Goal: Share content: Share content

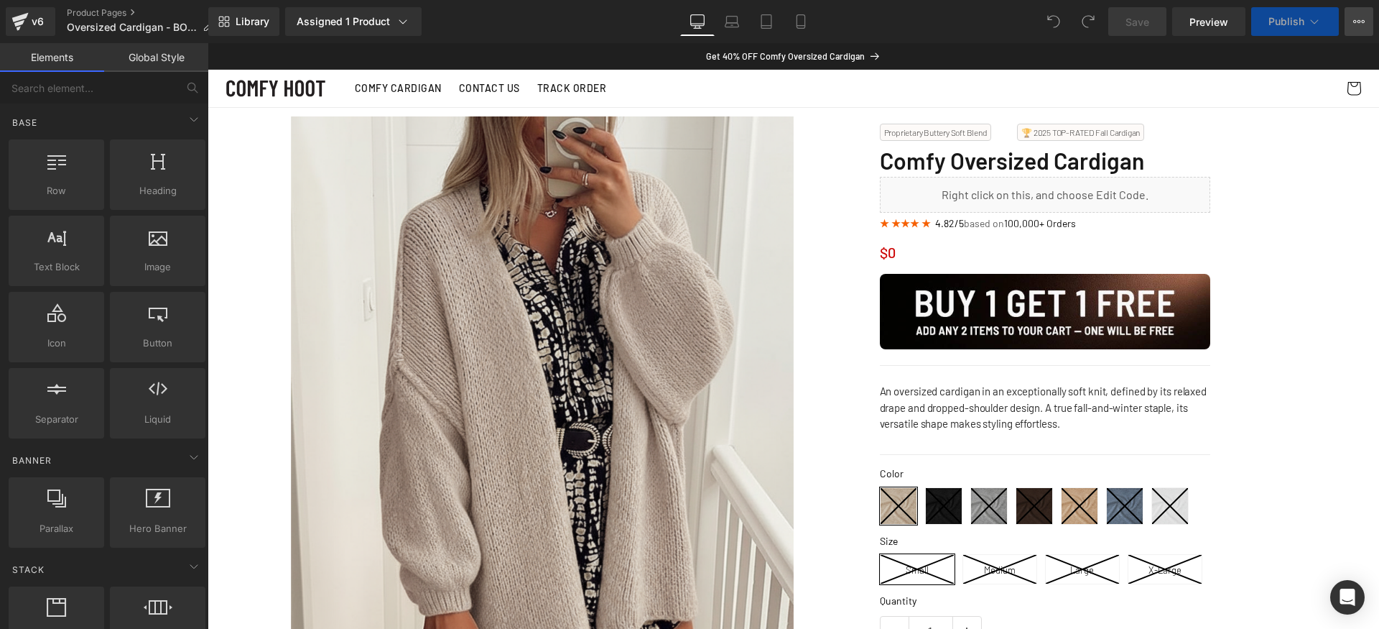
click at [1347, 22] on button "View Live Page View with current Template Save Template to Library Schedule Pub…" at bounding box center [1359, 21] width 29 height 29
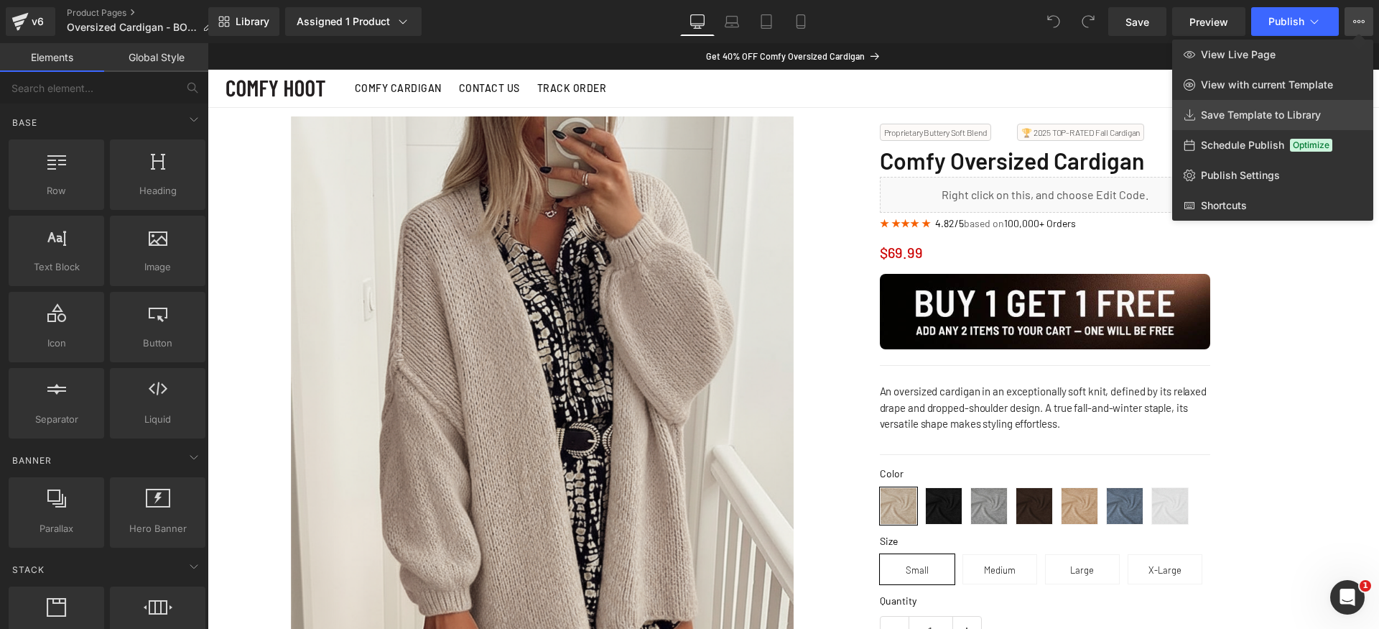
drag, startPoint x: 1239, startPoint y: 109, endPoint x: 1032, endPoint y: 67, distance: 211.2
click at [1239, 109] on span "Save Template to Library" at bounding box center [1261, 114] width 120 height 13
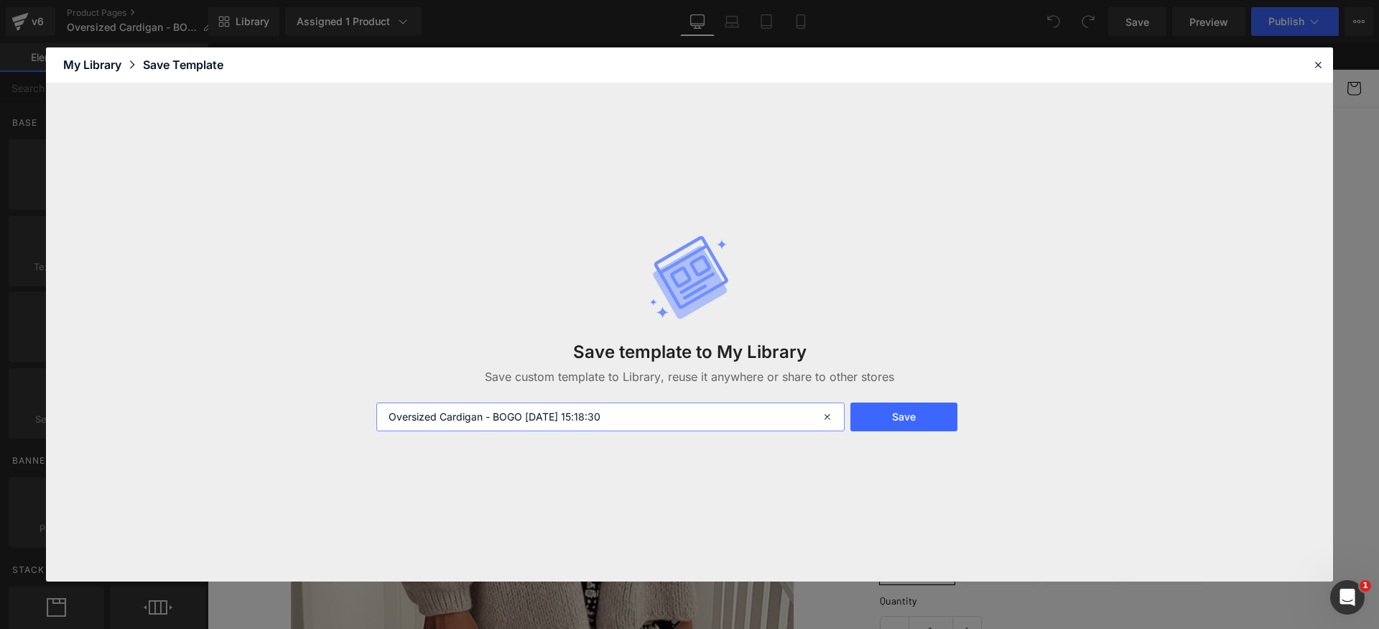
drag, startPoint x: 560, startPoint y: 416, endPoint x: 734, endPoint y: 417, distance: 173.9
click at [729, 415] on input "Oversized Cardigan - BOGO [DATE] 15:18:30" at bounding box center [610, 416] width 468 height 29
click at [951, 418] on button "Save" at bounding box center [904, 416] width 107 height 29
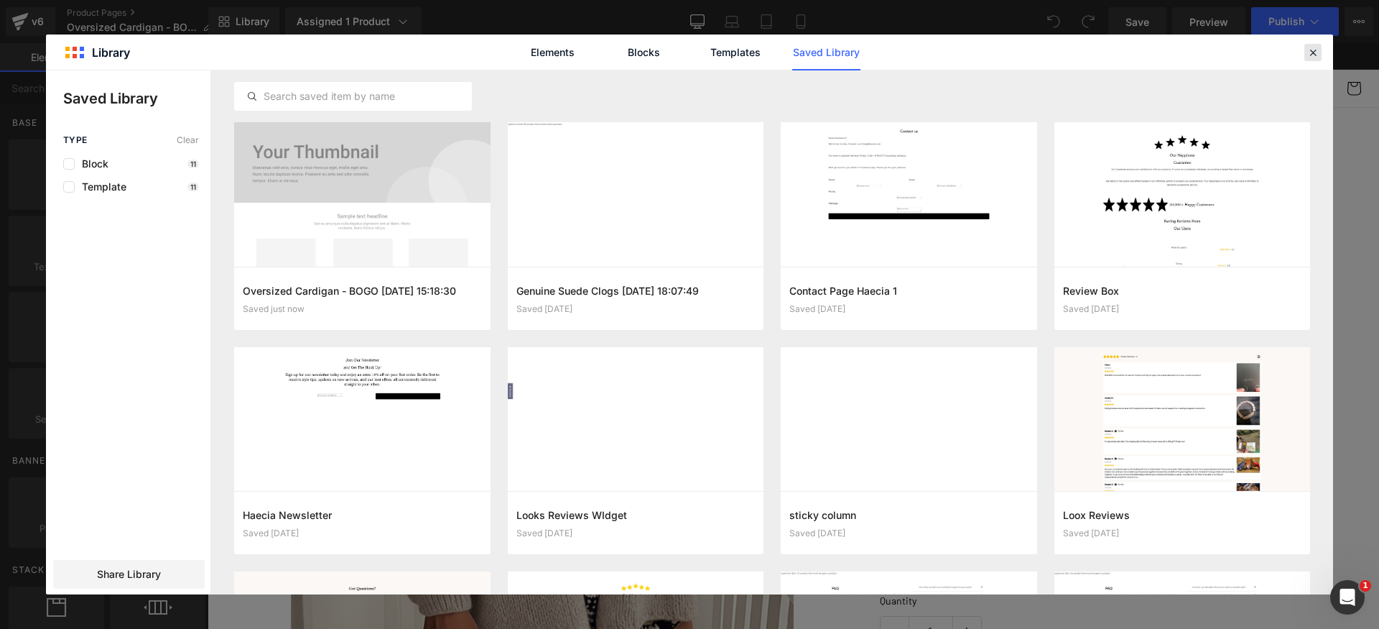
click at [1310, 55] on icon at bounding box center [1313, 52] width 13 height 13
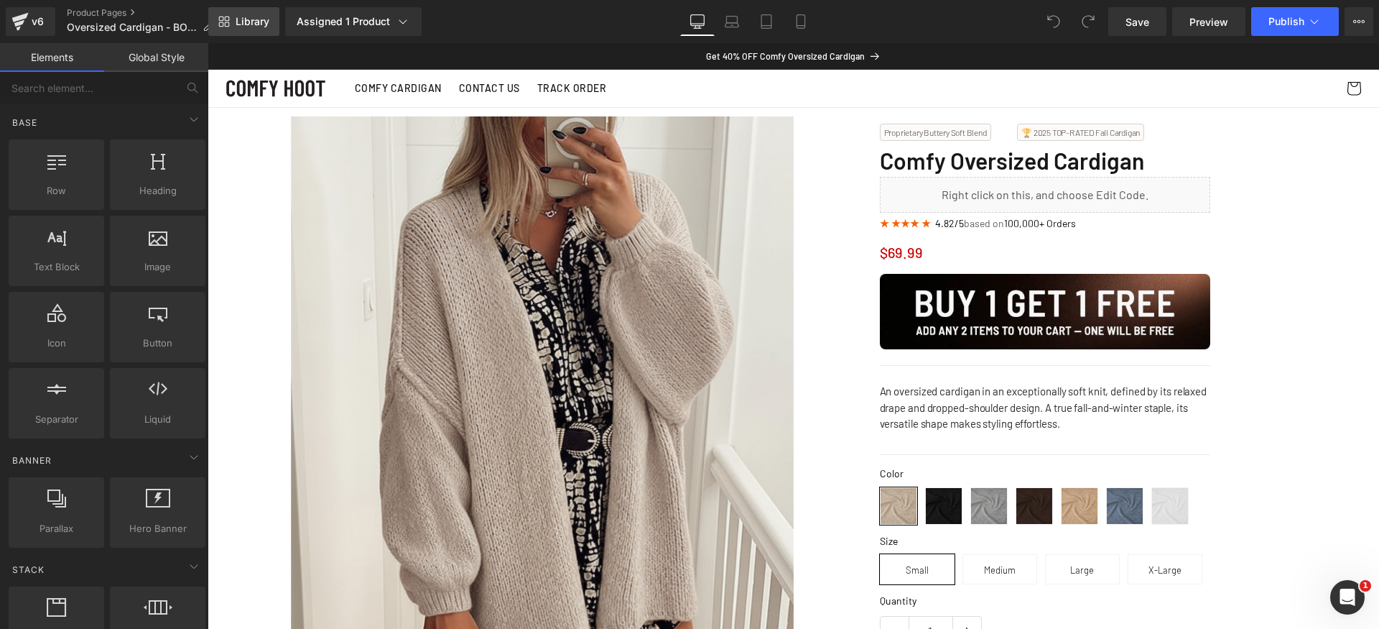
click at [230, 14] on link "Library" at bounding box center [243, 21] width 71 height 29
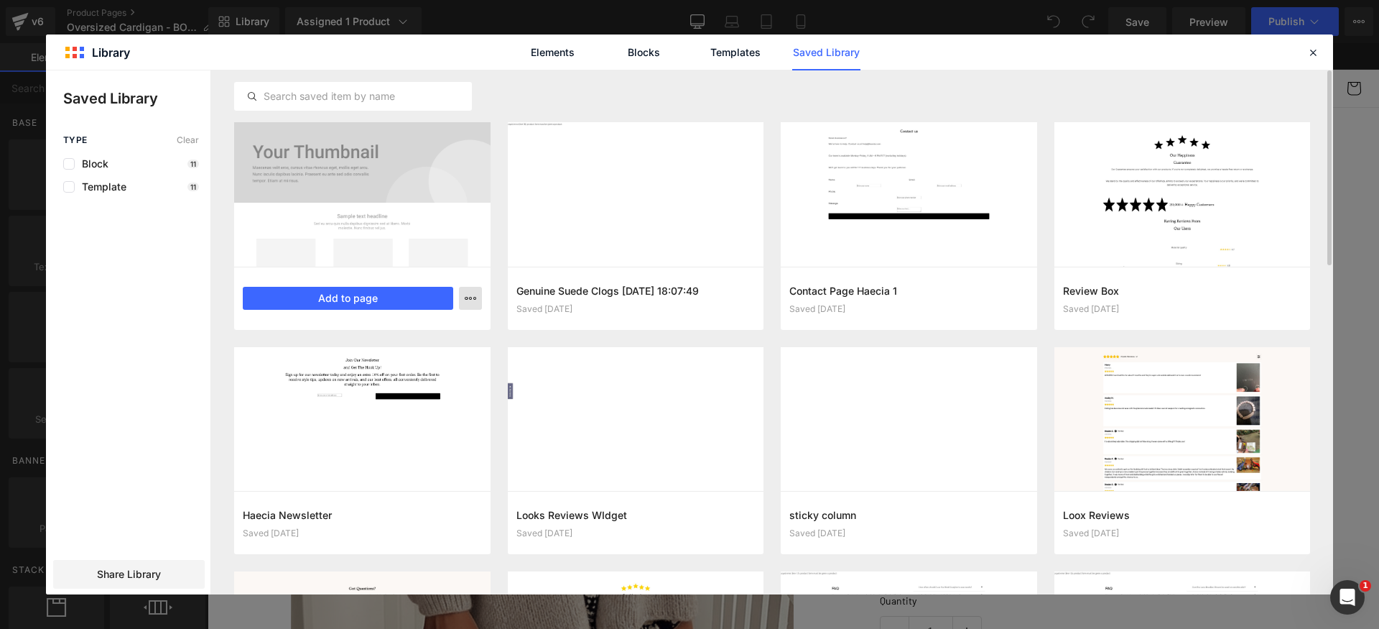
click at [465, 296] on icon "button" at bounding box center [470, 297] width 11 height 11
click at [126, 578] on div at bounding box center [689, 332] width 1287 height 524
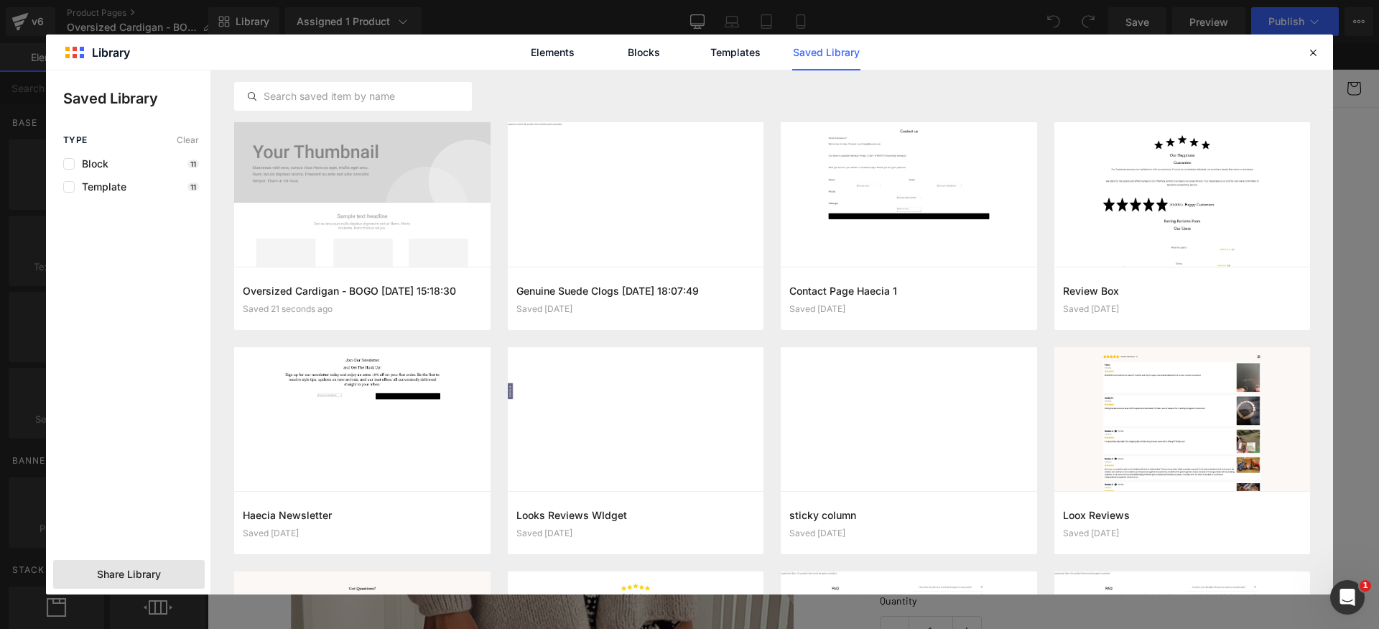
click at [134, 574] on span "Share Library" at bounding box center [129, 574] width 64 height 14
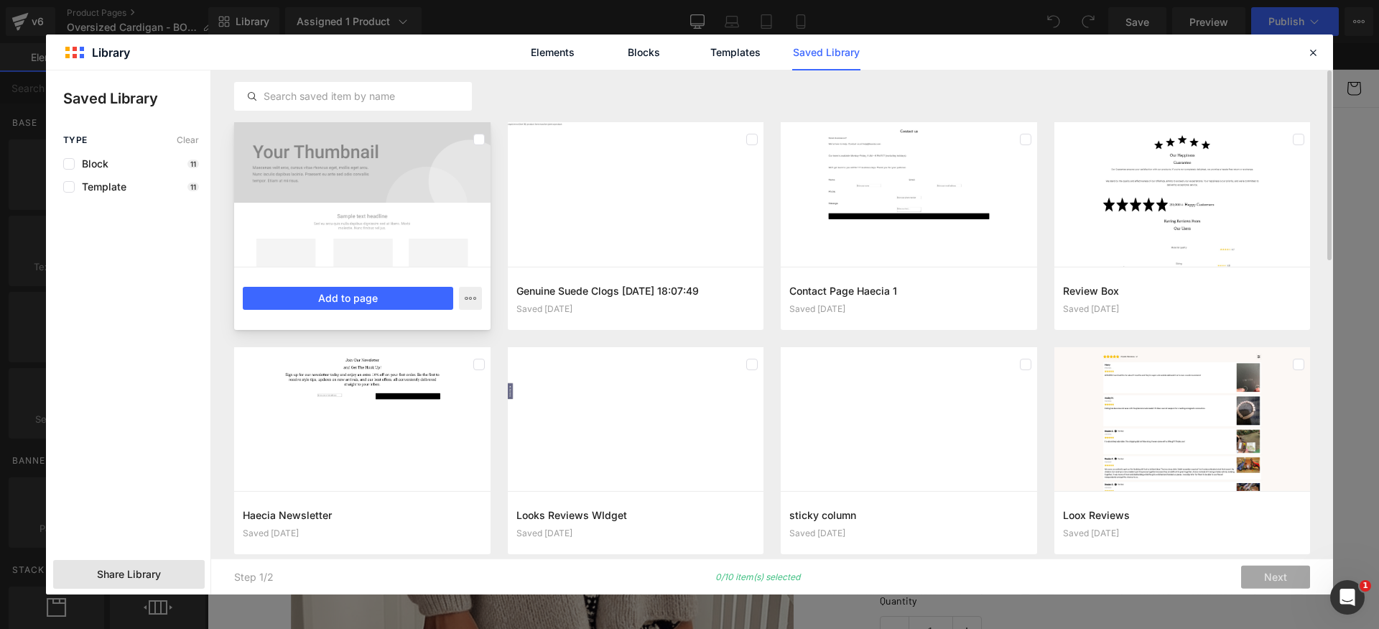
click at [438, 223] on div at bounding box center [362, 194] width 256 height 144
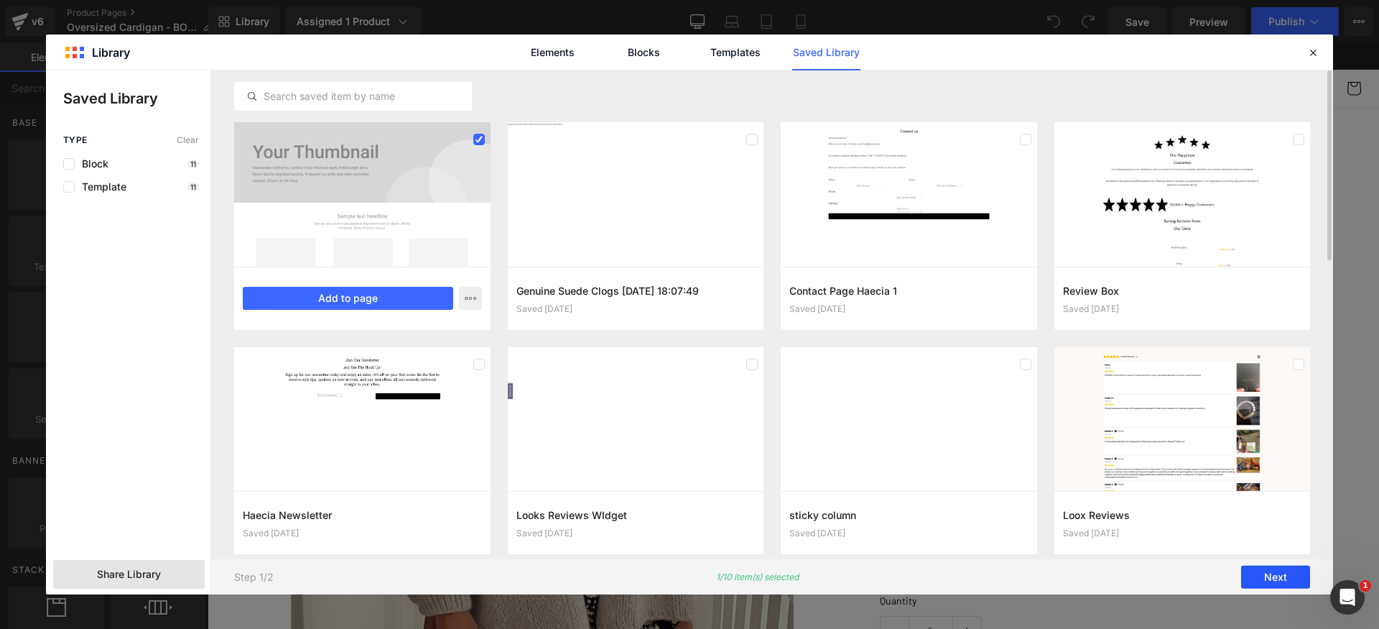
click at [1277, 574] on button "Next" at bounding box center [1276, 576] width 69 height 23
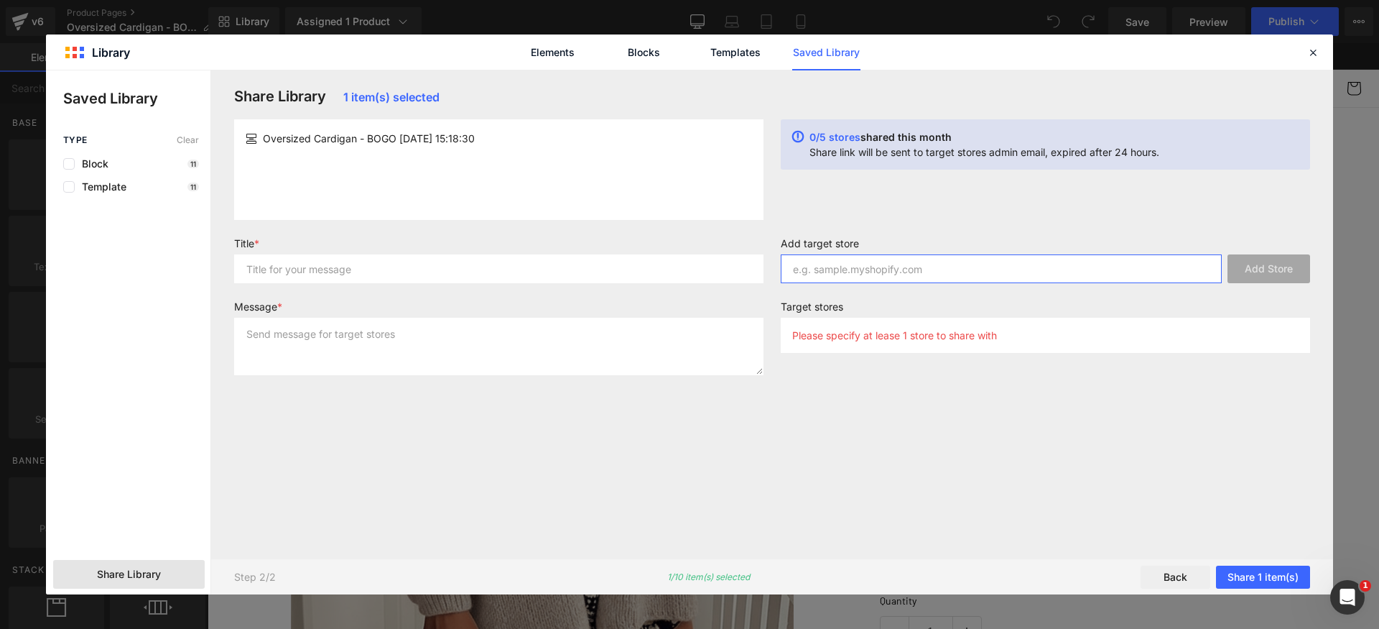
click at [931, 265] on input "text" at bounding box center [1001, 268] width 441 height 29
paste input "[DOMAIN_NAME]"
type input "[DOMAIN_NAME]"
click at [1277, 256] on button "Add Store" at bounding box center [1269, 268] width 83 height 29
click at [457, 271] on input "text" at bounding box center [499, 268] width 530 height 29
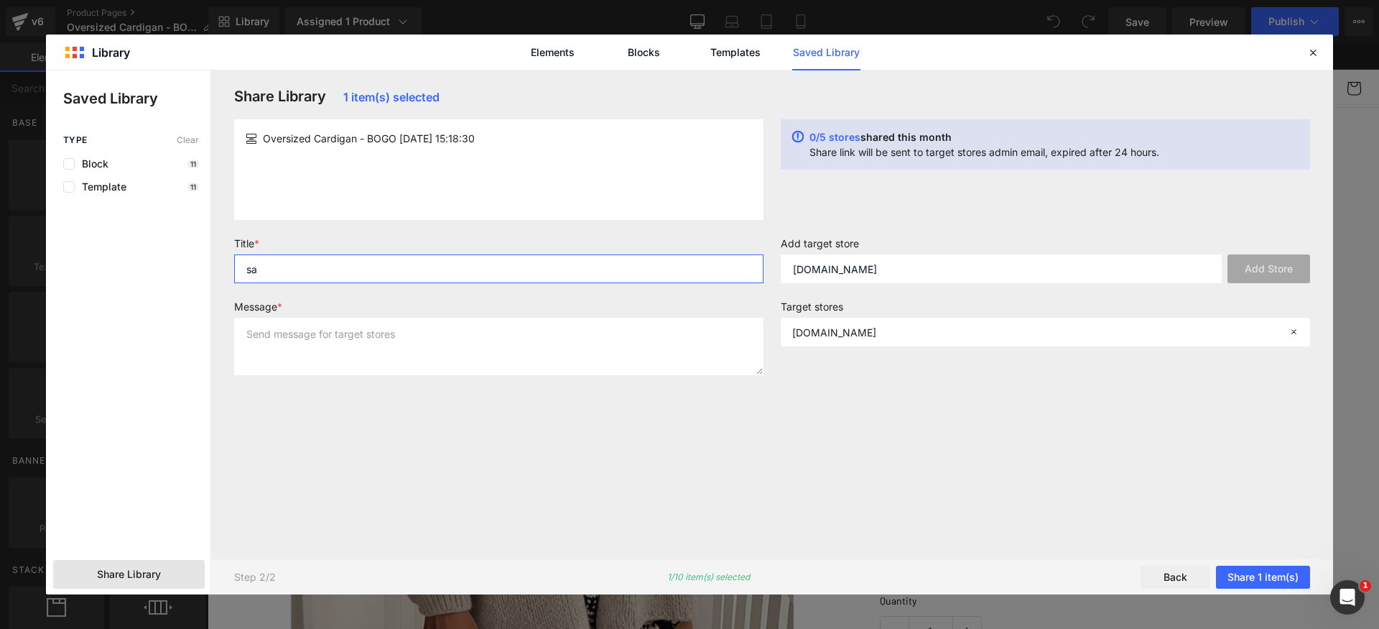
type input "sa"
click at [429, 355] on textarea "as" at bounding box center [499, 346] width 530 height 57
type textarea "as"
drag, startPoint x: 729, startPoint y: 466, endPoint x: 887, endPoint y: 508, distance: 163.6
click at [731, 468] on div "Share Library 1 item(s) selected Oversized Cardigan - BOGO [DATE] 15:18:30 0/5 …" at bounding box center [773, 314] width 1094 height 453
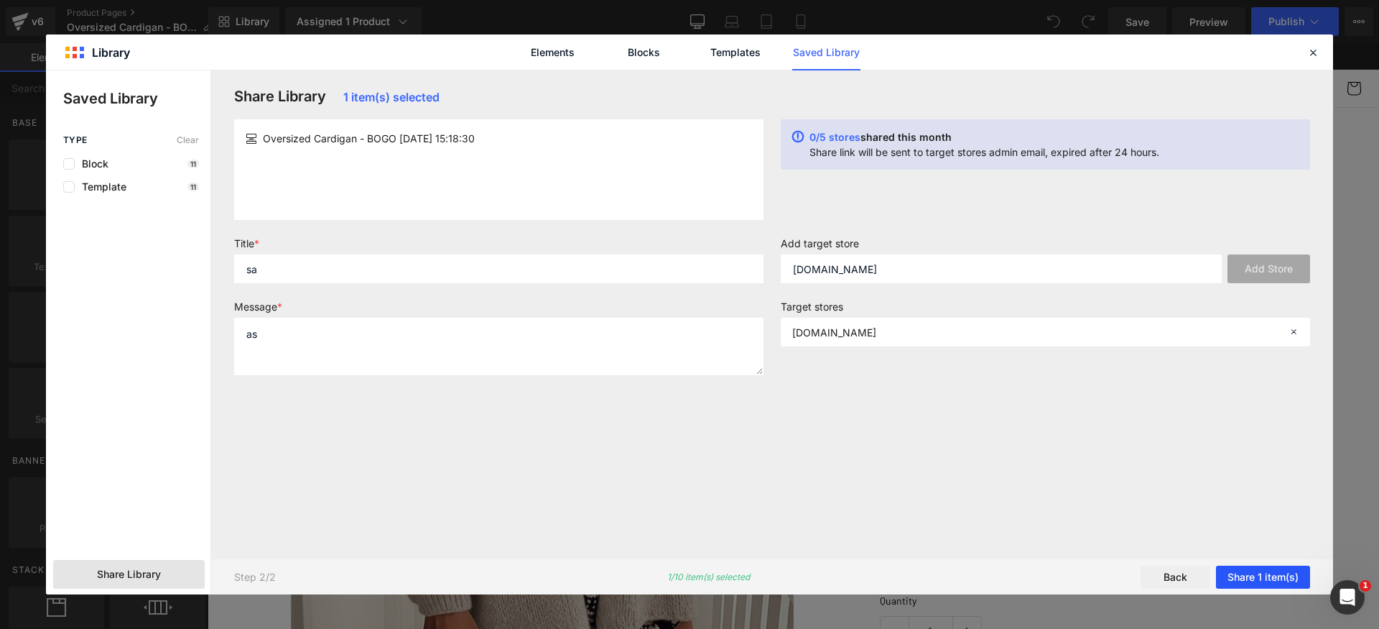
click at [1265, 573] on button "Share 1 item(s)" at bounding box center [1263, 576] width 94 height 23
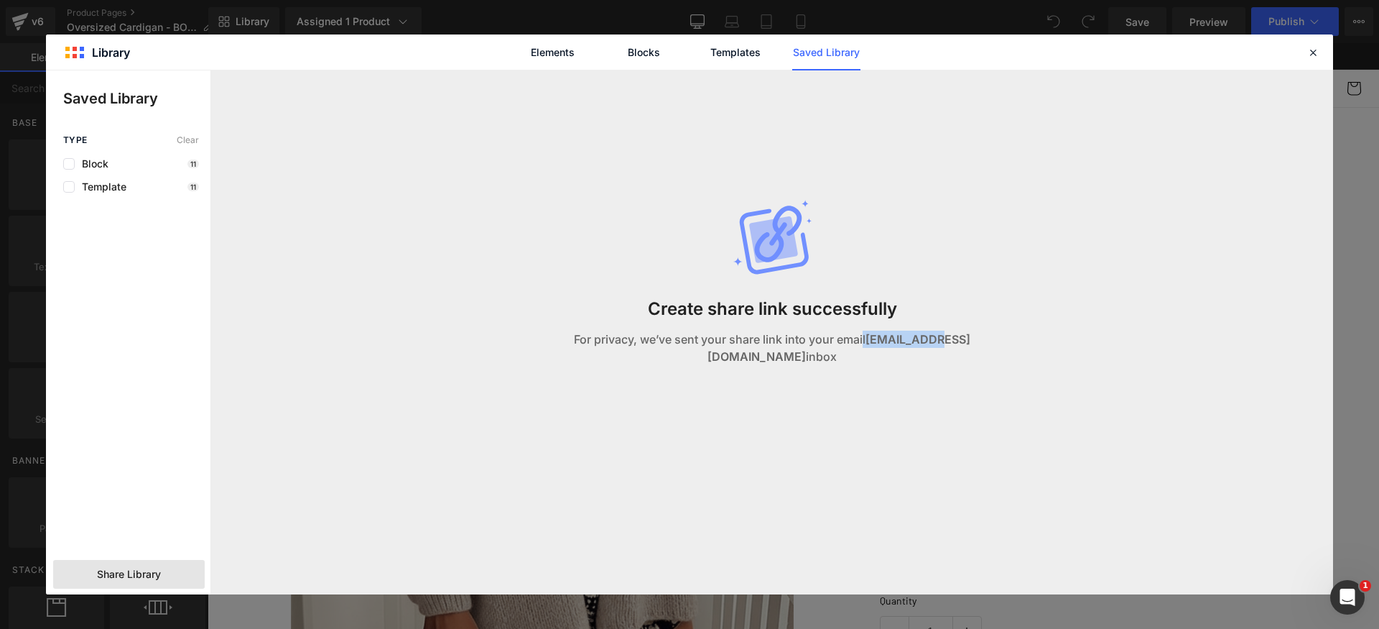
drag, startPoint x: 836, startPoint y: 342, endPoint x: 984, endPoint y: 347, distance: 148.1
click at [950, 348] on p "For privacy, we’ve sent your share link into your email [EMAIL_ADDRESS][DOMAIN_…" at bounding box center [773, 347] width 518 height 34
click at [989, 346] on p "For privacy, we’ve sent your share link into your email [EMAIL_ADDRESS][DOMAIN_…" at bounding box center [773, 347] width 518 height 34
drag, startPoint x: 817, startPoint y: 344, endPoint x: 790, endPoint y: 338, distance: 28.1
click at [793, 339] on div "Create share link successfully For privacy, we’ve sent your share link into you…" at bounding box center [772, 296] width 535 height 453
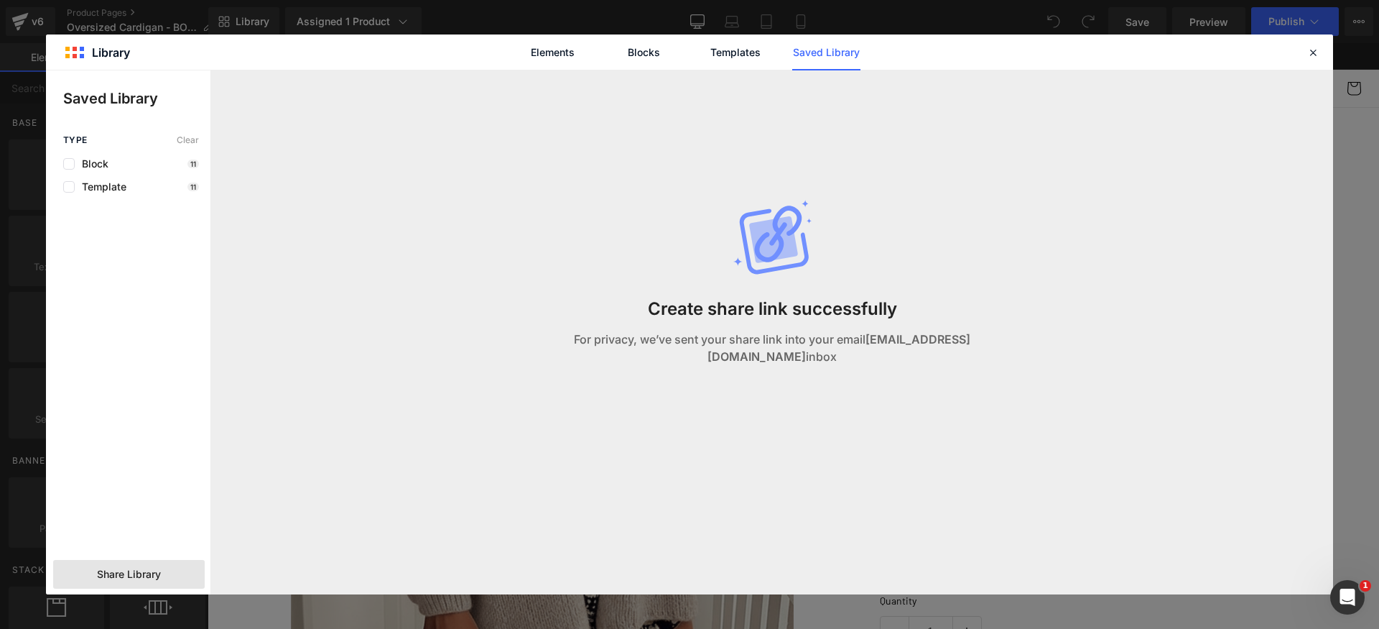
click at [780, 336] on div "Create share link successfully For privacy, we’ve sent your share link into you…" at bounding box center [772, 296] width 535 height 453
click at [741, 340] on p "For privacy, we’ve sent your share link into your email [EMAIL_ADDRESS][DOMAIN_…" at bounding box center [773, 347] width 518 height 34
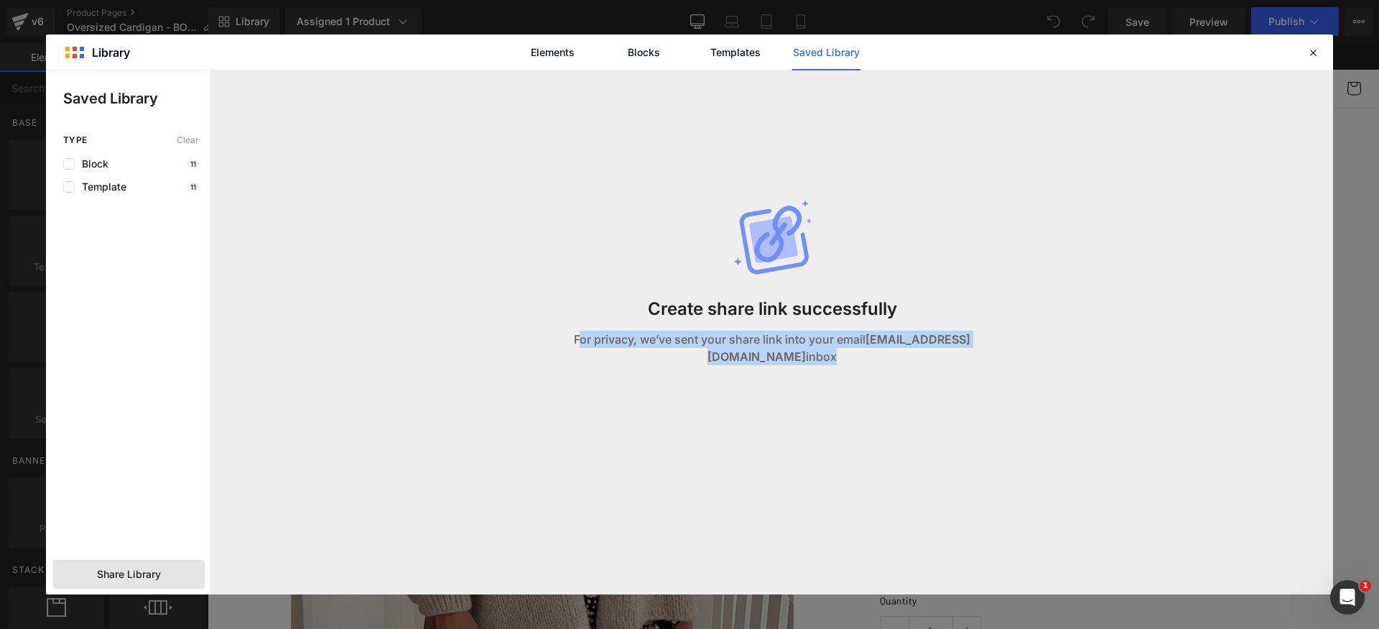
click at [741, 340] on p "For privacy, we’ve sent your share link into your email [EMAIL_ADDRESS][DOMAIN_…" at bounding box center [773, 347] width 518 height 34
click at [915, 343] on strong "[EMAIL_ADDRESS][DOMAIN_NAME]" at bounding box center [839, 348] width 263 height 32
drag, startPoint x: 912, startPoint y: 354, endPoint x: 963, endPoint y: 351, distance: 50.4
click at [933, 354] on p "For privacy, we’ve sent your share link into your email [EMAIL_ADDRESS][DOMAIN_…" at bounding box center [773, 347] width 518 height 34
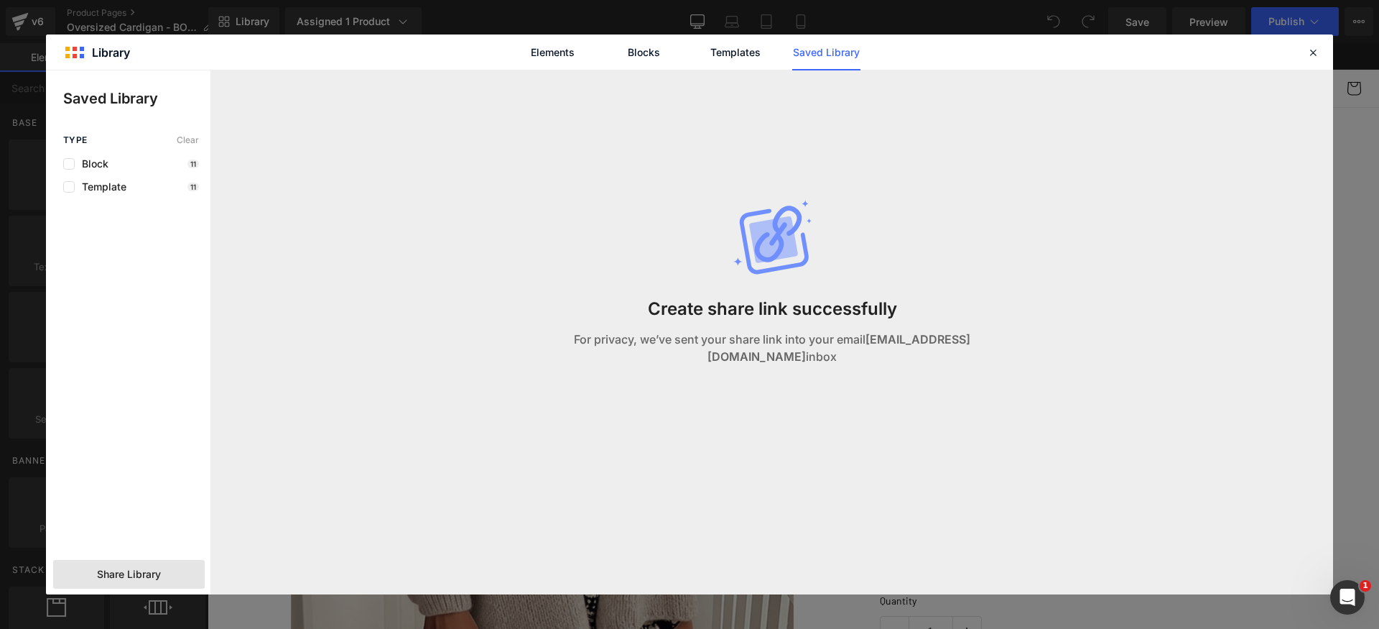
drag, startPoint x: 963, startPoint y: 351, endPoint x: 946, endPoint y: 366, distance: 22.9
click at [962, 351] on strong "[EMAIL_ADDRESS][DOMAIN_NAME]" at bounding box center [839, 348] width 263 height 32
drag, startPoint x: 934, startPoint y: 359, endPoint x: 999, endPoint y: 360, distance: 64.7
click at [999, 360] on div "Create share link successfully For privacy, we’ve sent your share link into you…" at bounding box center [772, 296] width 535 height 453
click at [910, 350] on strong "[EMAIL_ADDRESS][DOMAIN_NAME]" at bounding box center [839, 348] width 263 height 32
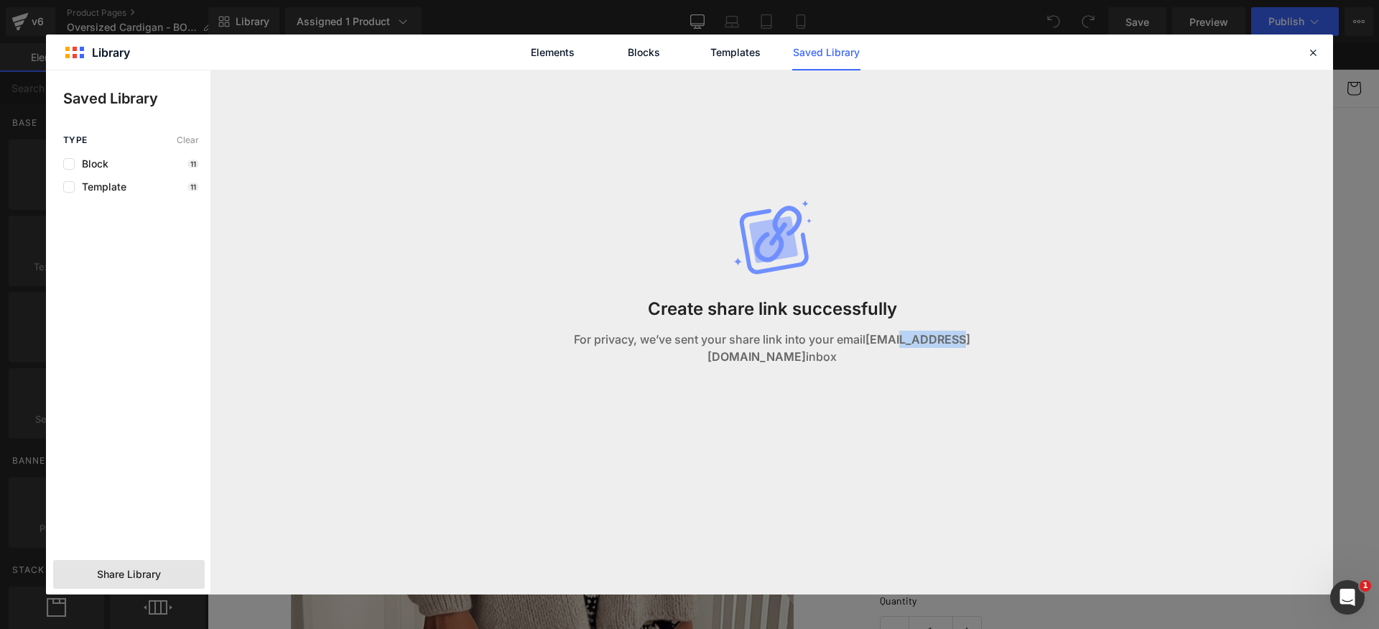
click at [910, 350] on strong "[EMAIL_ADDRESS][DOMAIN_NAME]" at bounding box center [839, 348] width 263 height 32
click at [1032, 349] on div "Create share link successfully For privacy, we’ve sent your share link into you…" at bounding box center [772, 296] width 535 height 453
drag, startPoint x: 1048, startPoint y: 346, endPoint x: 885, endPoint y: 348, distance: 163.1
click at [885, 348] on div "Create share link successfully For privacy, we’ve sent your share link into you…" at bounding box center [773, 314] width 1094 height 488
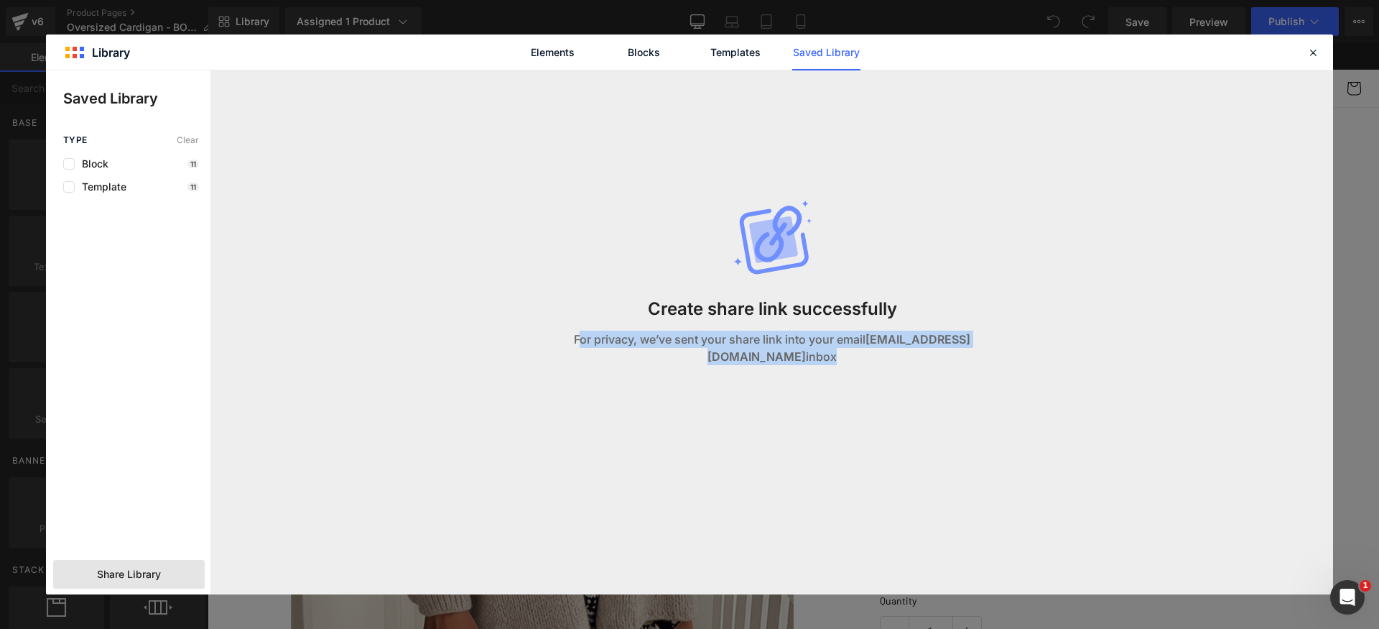
click at [882, 348] on strong "[EMAIL_ADDRESS][DOMAIN_NAME]" at bounding box center [839, 348] width 263 height 32
drag, startPoint x: 974, startPoint y: 345, endPoint x: 1053, endPoint y: 343, distance: 79.0
click at [1028, 344] on div "Create share link successfully For privacy, we’ve sent your share link into you…" at bounding box center [772, 296] width 535 height 453
click at [1063, 343] on div "Create share link successfully For privacy, we’ve sent your share link into you…" at bounding box center [773, 314] width 1094 height 488
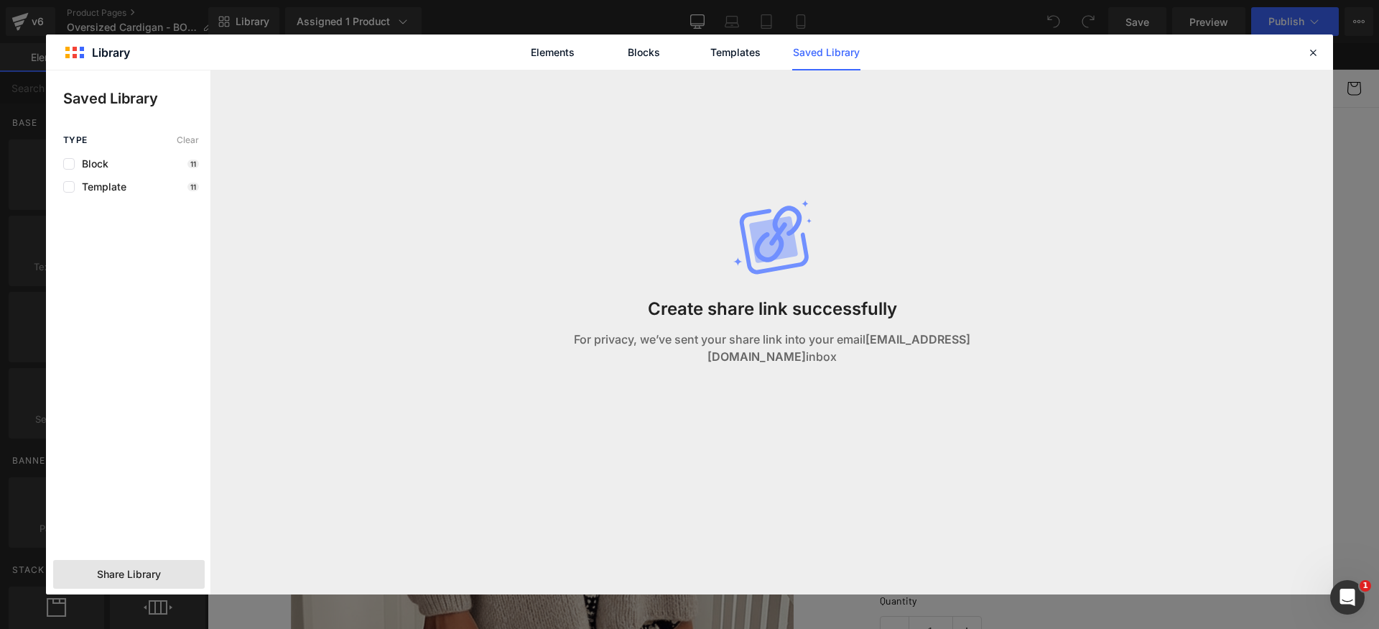
click at [846, 348] on strong "[EMAIL_ADDRESS][DOMAIN_NAME]" at bounding box center [839, 348] width 263 height 32
drag, startPoint x: 1319, startPoint y: 58, endPoint x: 910, endPoint y: 204, distance: 434.0
click at [1319, 58] on div at bounding box center [1313, 52] width 17 height 17
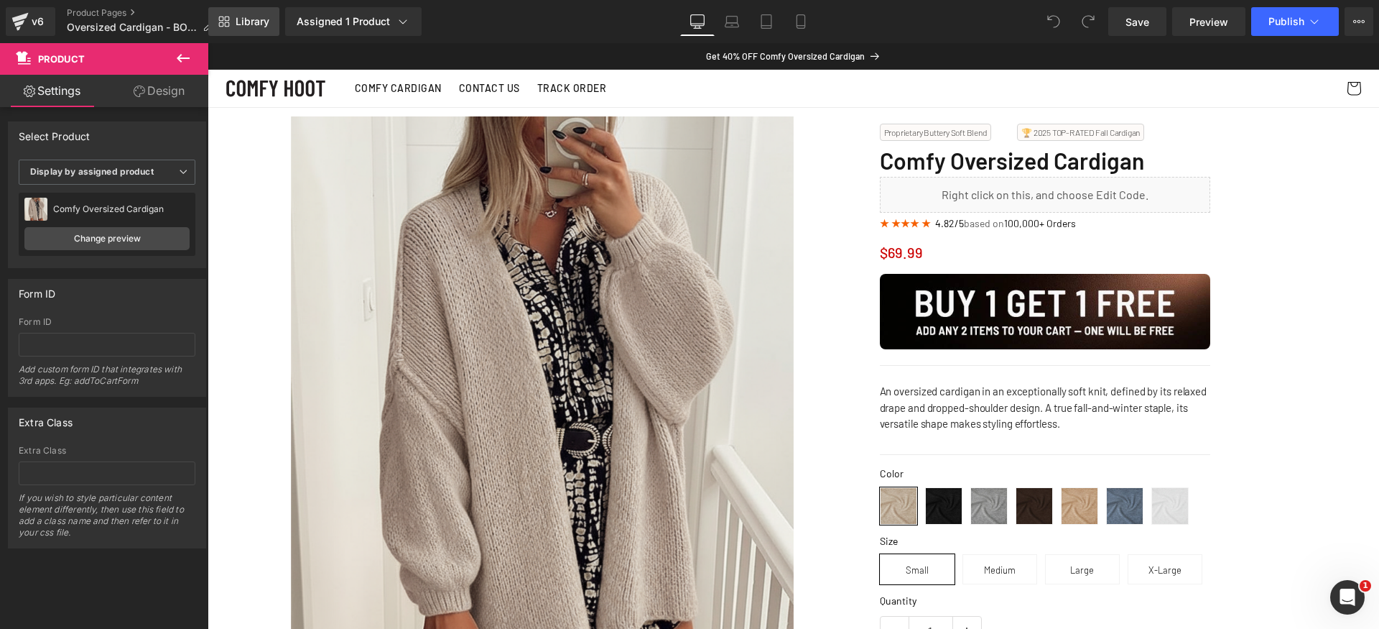
click at [250, 26] on span "Library" at bounding box center [253, 21] width 34 height 13
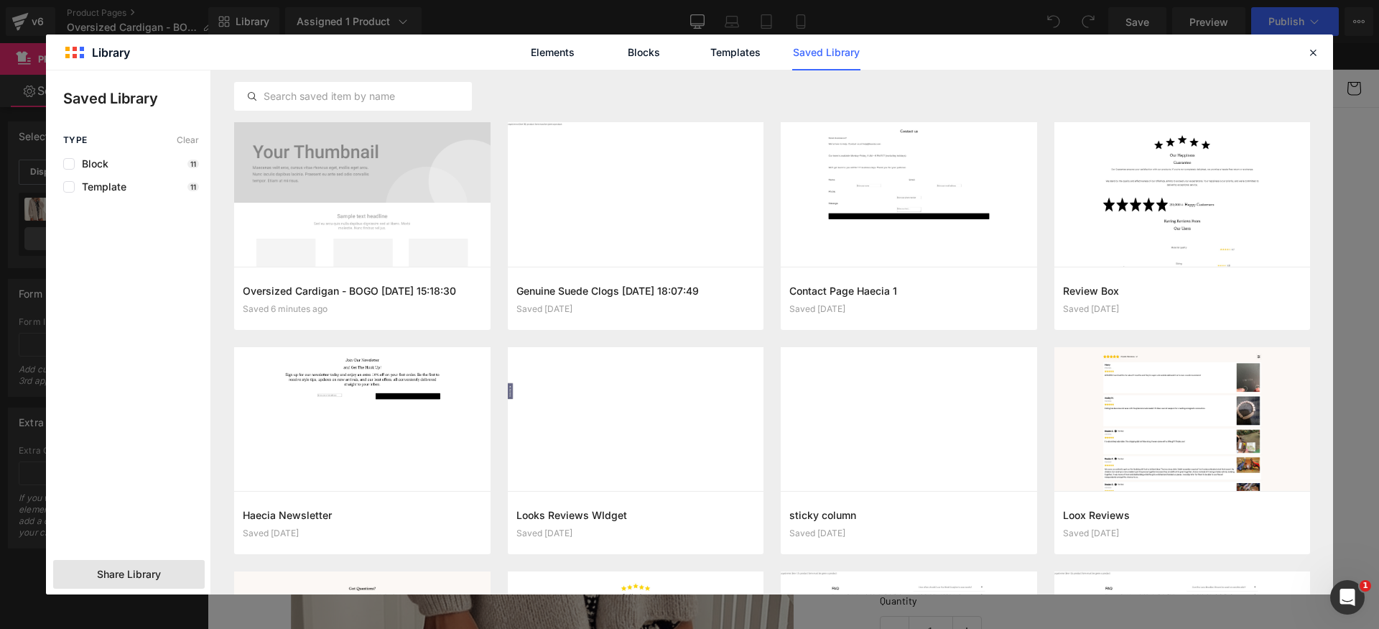
click at [144, 566] on div "Share Library" at bounding box center [129, 574] width 152 height 29
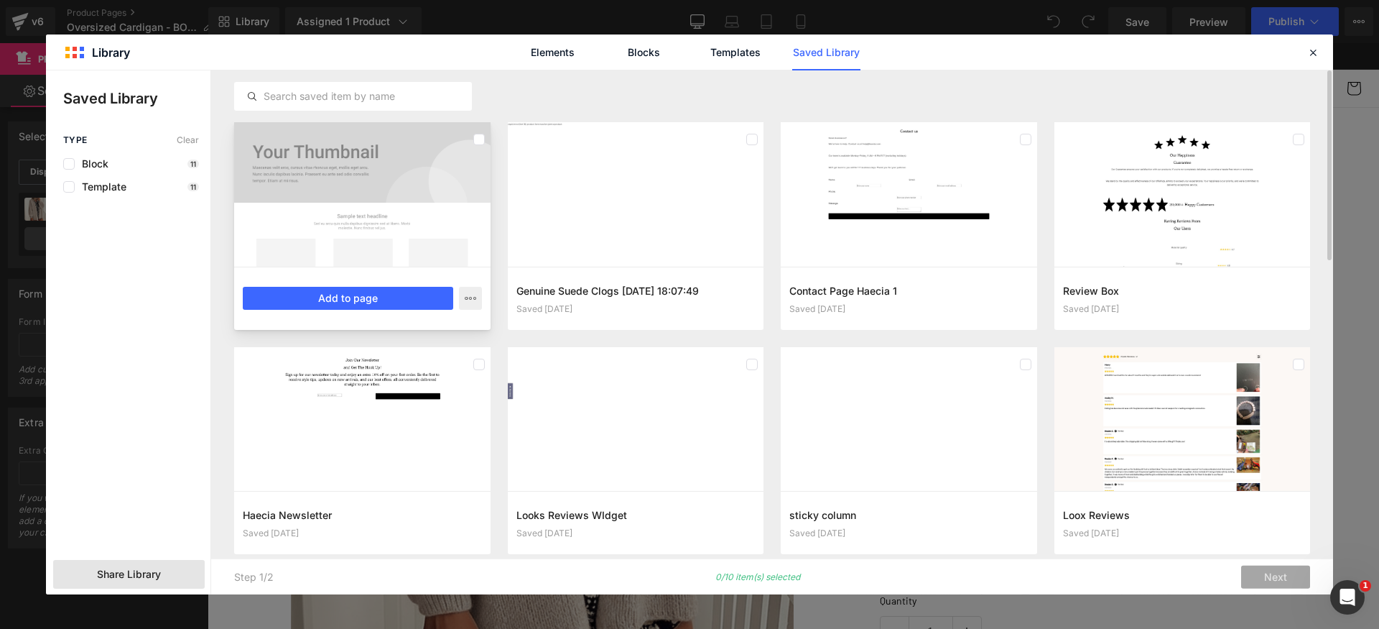
click at [438, 221] on div at bounding box center [362, 194] width 256 height 144
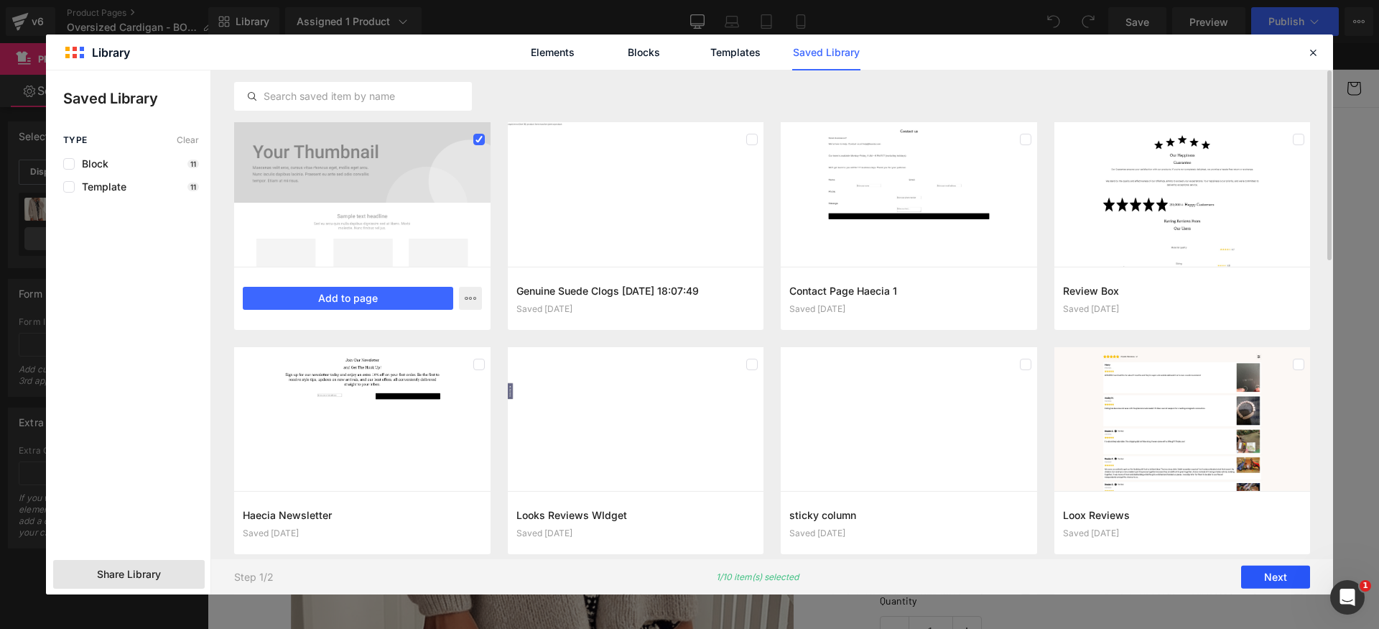
click at [1285, 570] on button "Next" at bounding box center [1276, 576] width 69 height 23
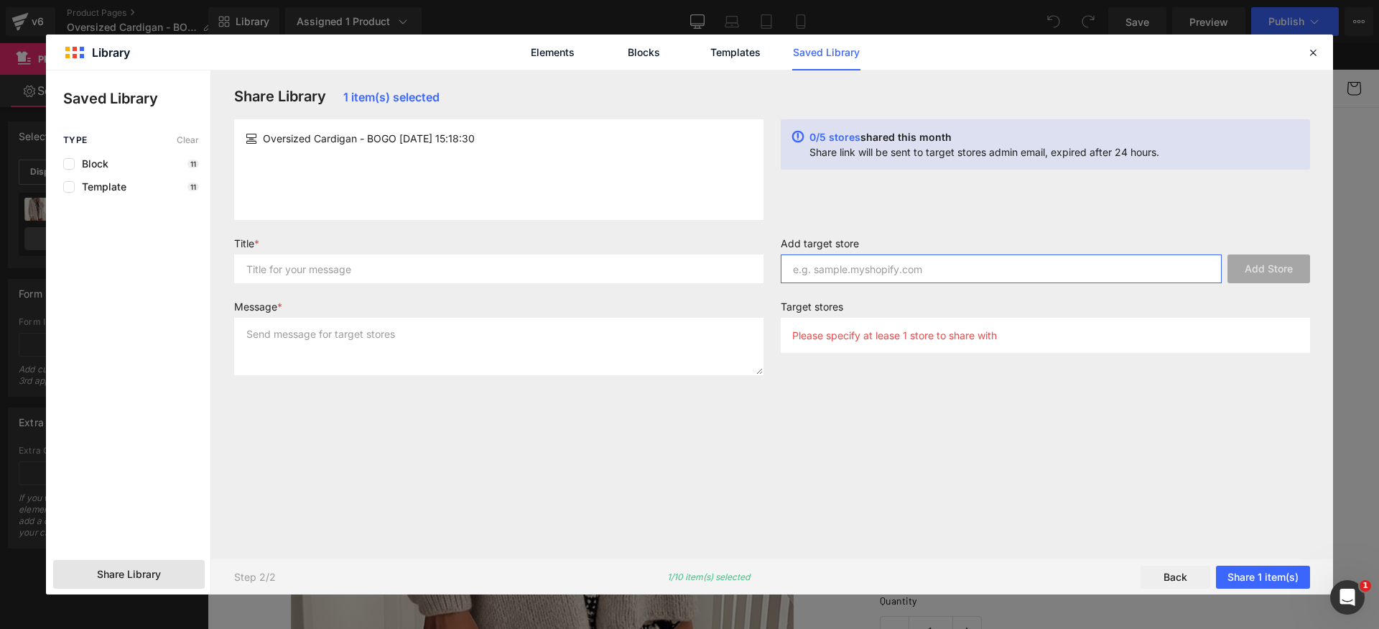
click at [856, 266] on input "text" at bounding box center [1001, 268] width 441 height 29
paste input "[DOMAIN_NAME]"
type input "[DOMAIN_NAME]"
click at [1263, 272] on button "Add Store" at bounding box center [1269, 268] width 83 height 29
click at [346, 295] on div "Title * Message *" at bounding box center [499, 311] width 547 height 149
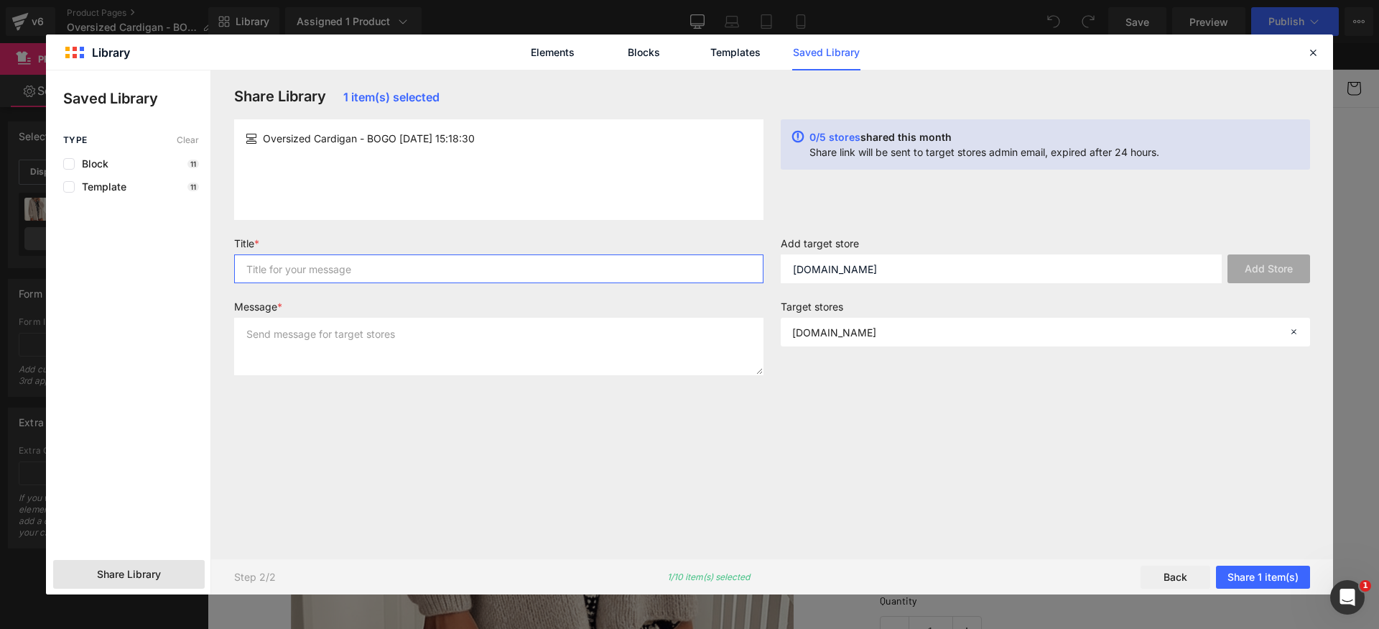
click at [360, 280] on input "text" at bounding box center [499, 268] width 530 height 29
type input "ds"
drag, startPoint x: 361, startPoint y: 340, endPoint x: 428, endPoint y: 379, distance: 77.3
click at [361, 339] on textarea "d" at bounding box center [499, 346] width 530 height 57
type textarea "ds"
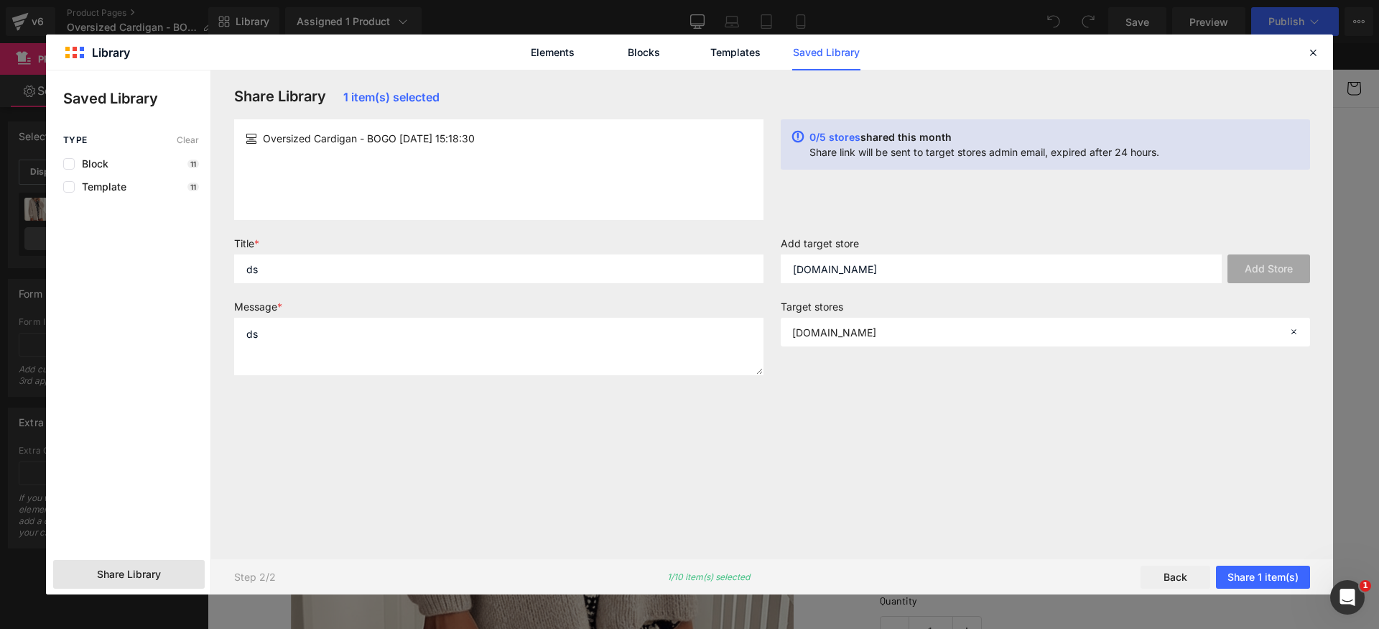
drag, startPoint x: 705, startPoint y: 472, endPoint x: 909, endPoint y: 489, distance: 204.7
click at [709, 475] on div "Share Library 1 item(s) selected Oversized Cardigan - BOGO [DATE] 15:18:30 0/5 …" at bounding box center [773, 314] width 1094 height 453
click at [1285, 575] on button "Share 1 item(s)" at bounding box center [1263, 576] width 94 height 23
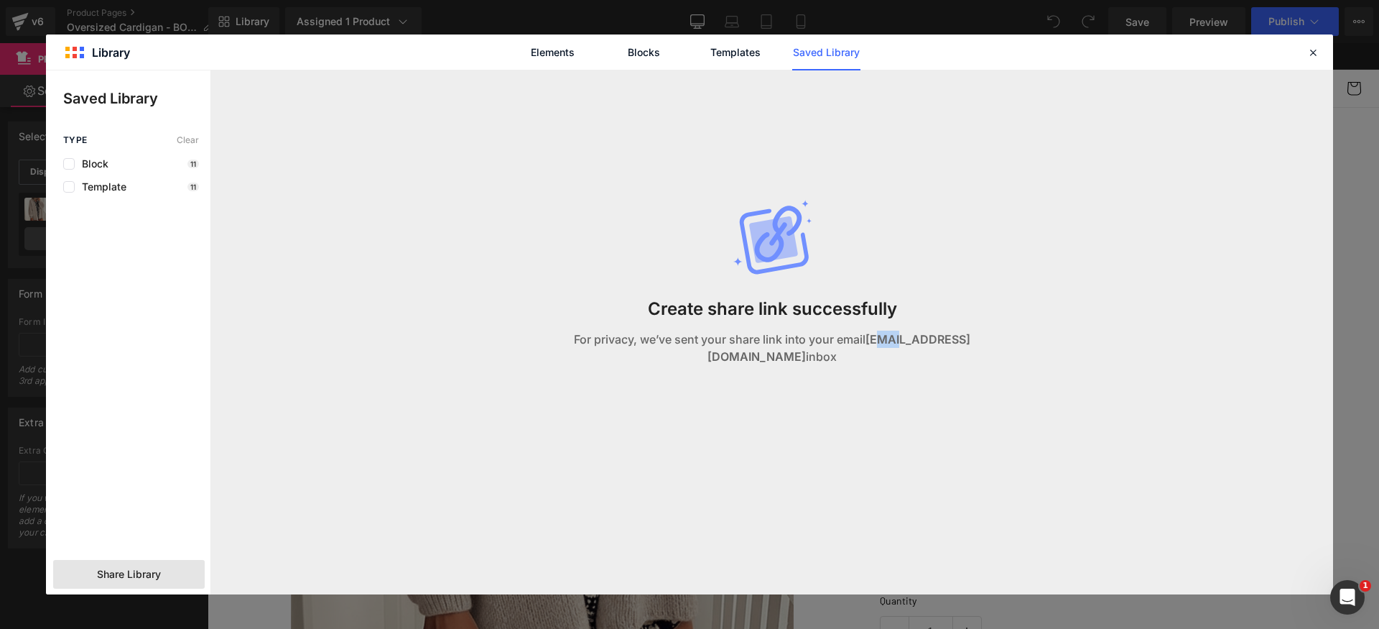
click at [931, 345] on strong "[EMAIL_ADDRESS][DOMAIN_NAME]" at bounding box center [839, 348] width 263 height 32
click at [951, 339] on p "For privacy, we’ve sent your share link into your email [EMAIL_ADDRESS][DOMAIN_…" at bounding box center [773, 347] width 518 height 34
click at [547, 52] on link "Elements" at bounding box center [553, 52] width 68 height 36
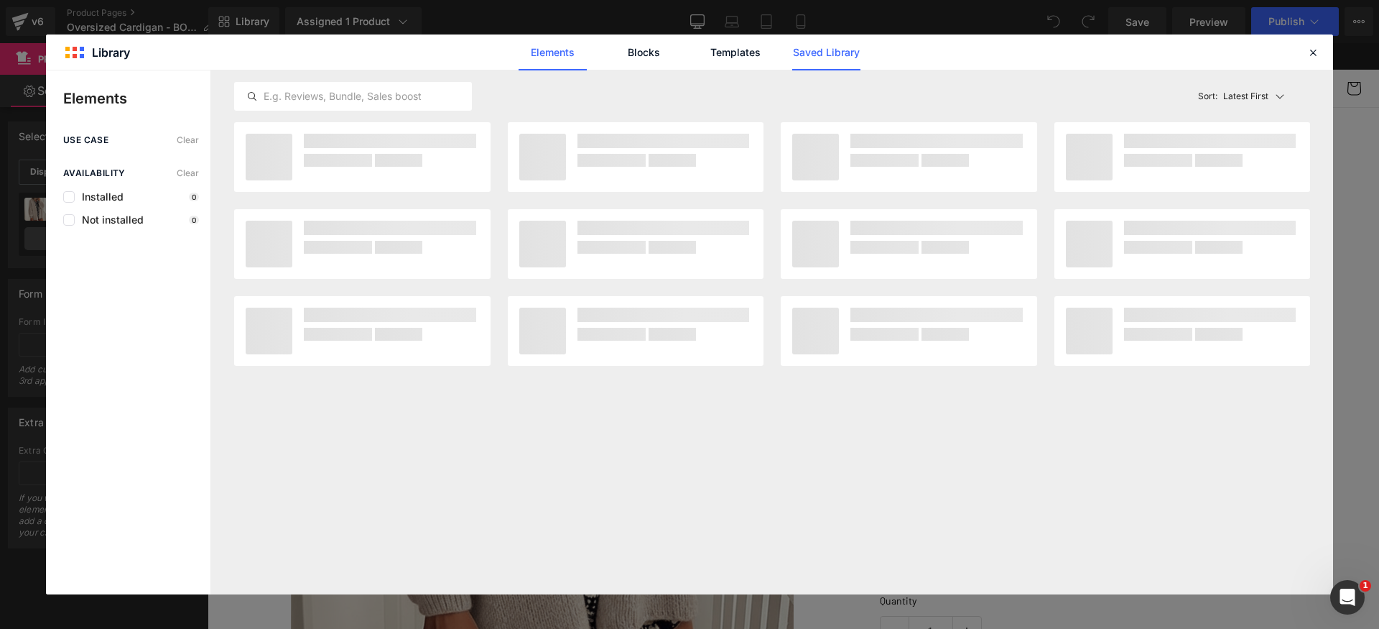
click at [813, 55] on link "Saved Library" at bounding box center [826, 52] width 68 height 36
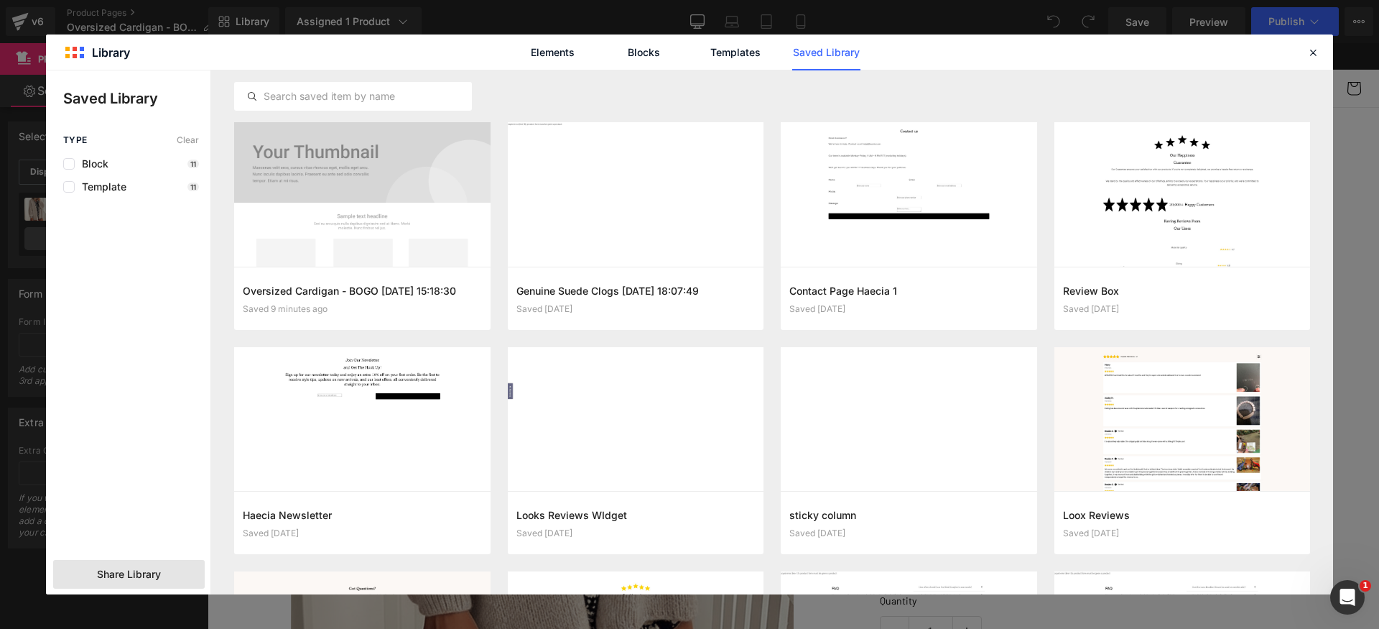
click at [147, 570] on span "Share Library" at bounding box center [129, 574] width 64 height 14
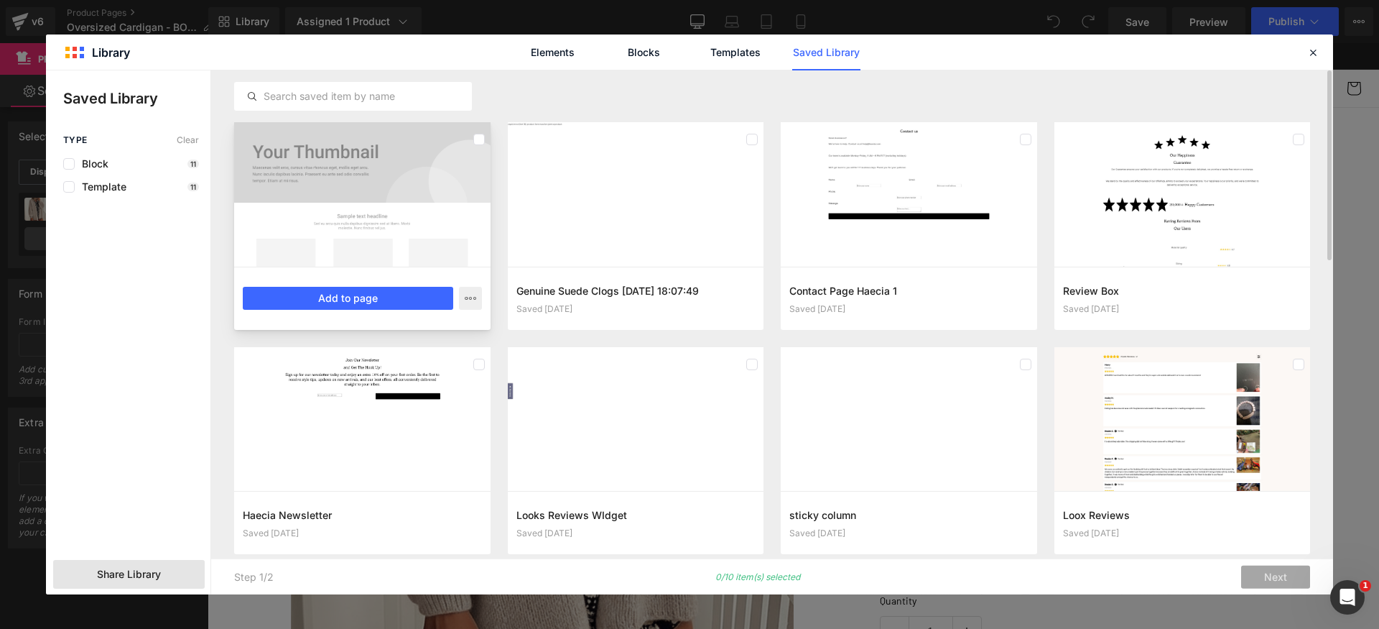
click at [338, 236] on div at bounding box center [362, 194] width 256 height 144
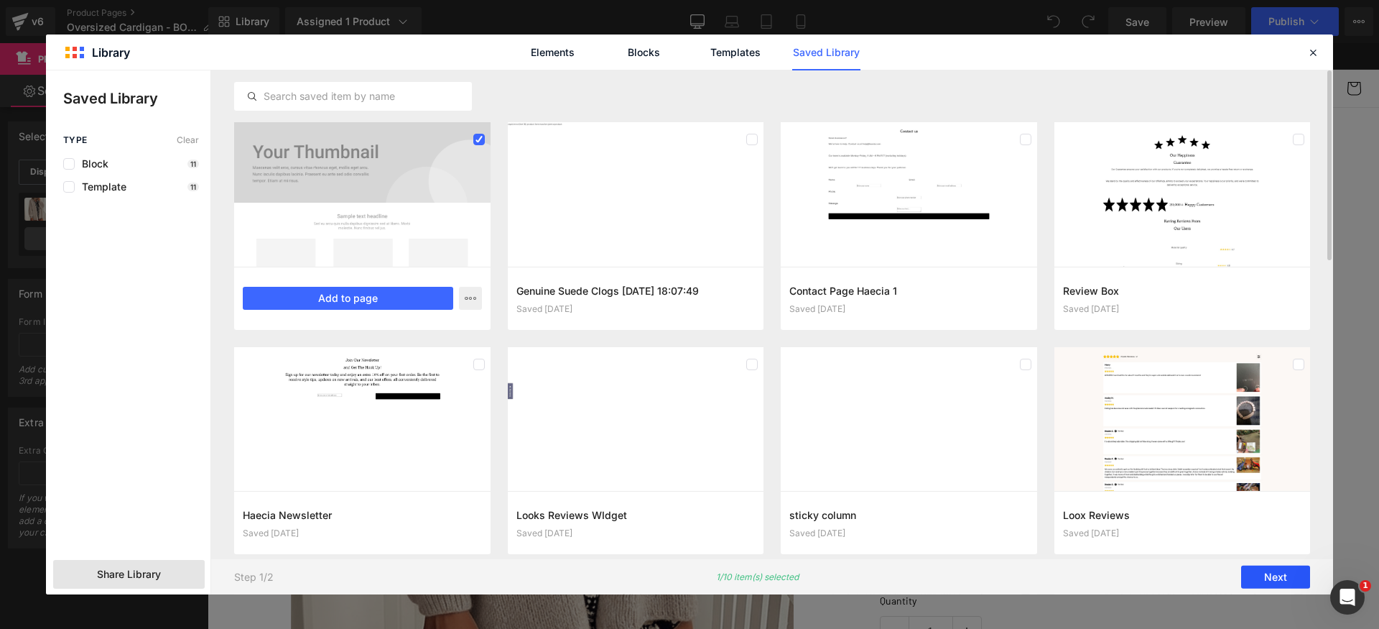
click at [1271, 569] on button "Next" at bounding box center [1276, 576] width 69 height 23
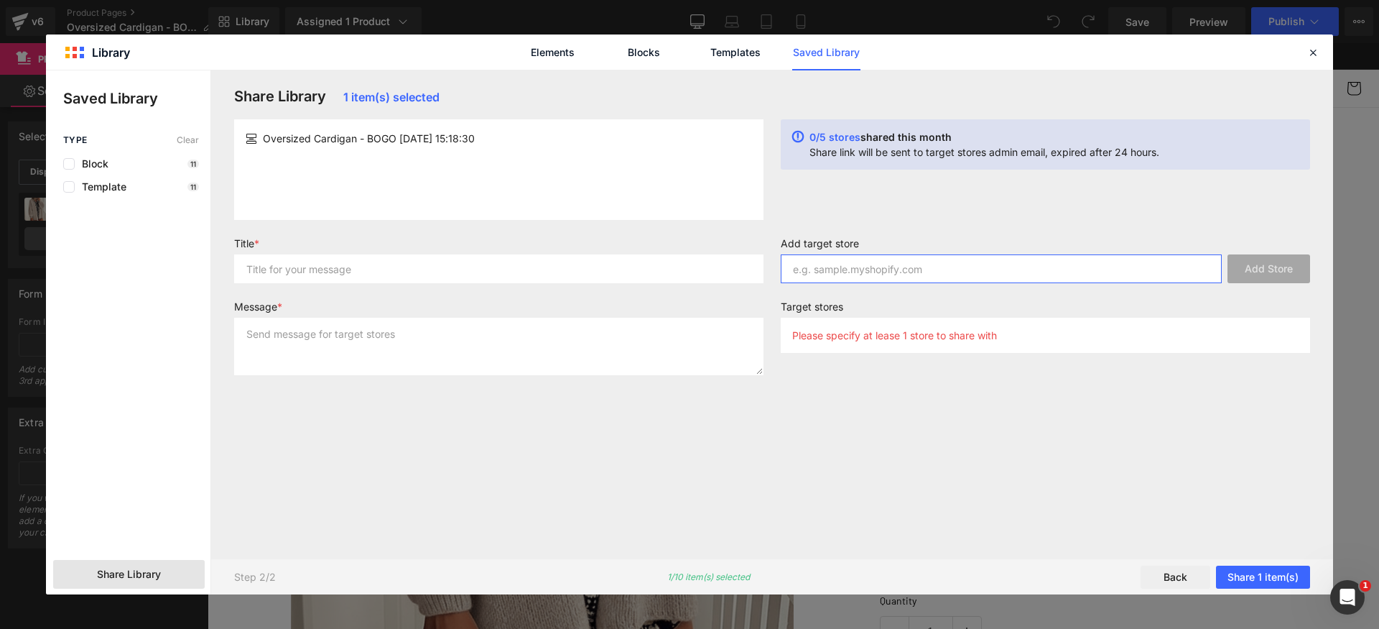
click at [1027, 271] on input "text" at bounding box center [1001, 268] width 441 height 29
paste input "[DOMAIN_NAME]"
type input "[DOMAIN_NAME]"
click at [1257, 271] on button "Add Store" at bounding box center [1269, 268] width 83 height 29
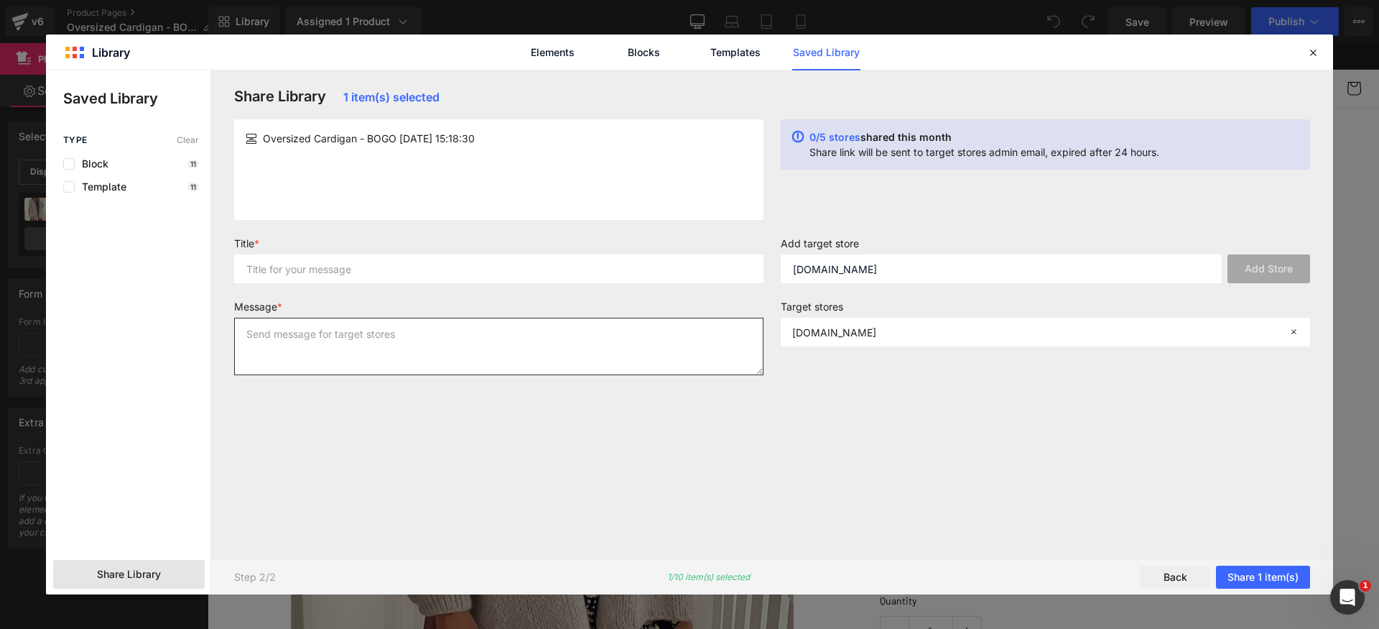
click at [472, 341] on textarea at bounding box center [499, 346] width 530 height 57
type textarea "sa"
click at [468, 276] on input "text" at bounding box center [499, 268] width 530 height 29
type input "as"
click at [1013, 487] on div "Share Library 1 item(s) selected Oversized Cardigan - BOGO [DATE] 15:18:30 0/5 …" at bounding box center [773, 314] width 1094 height 453
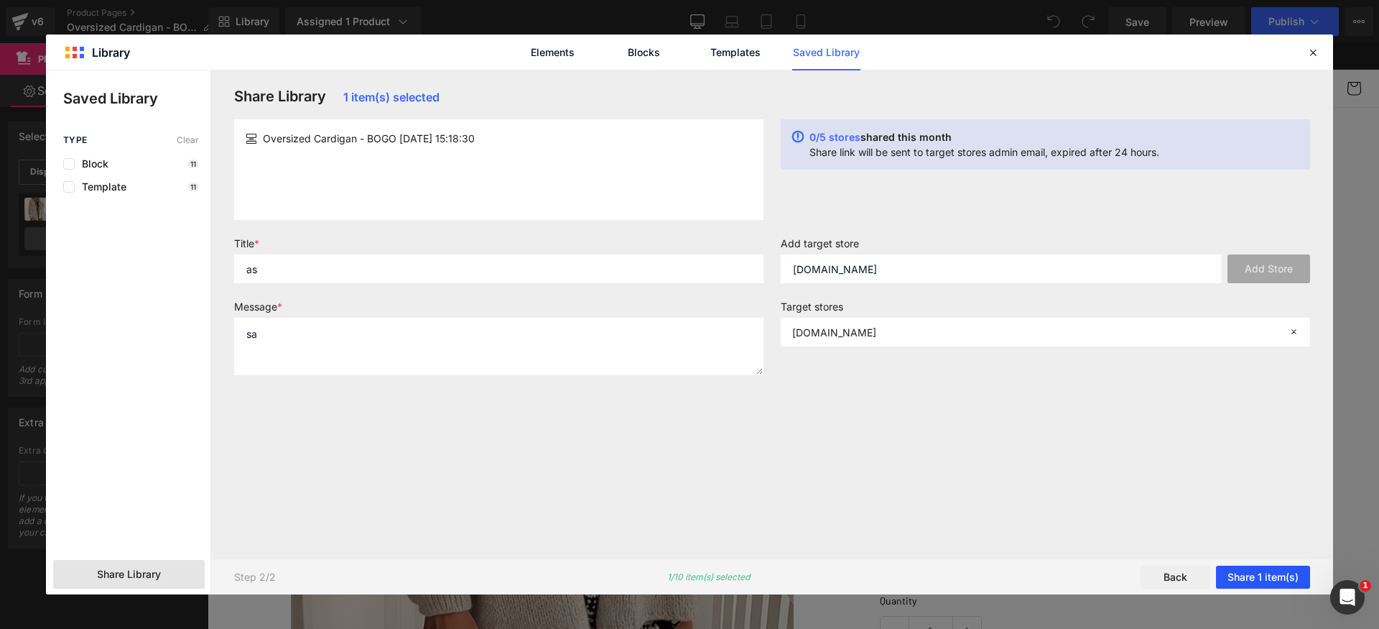
click at [1272, 568] on button "Share 1 item(s)" at bounding box center [1263, 576] width 94 height 23
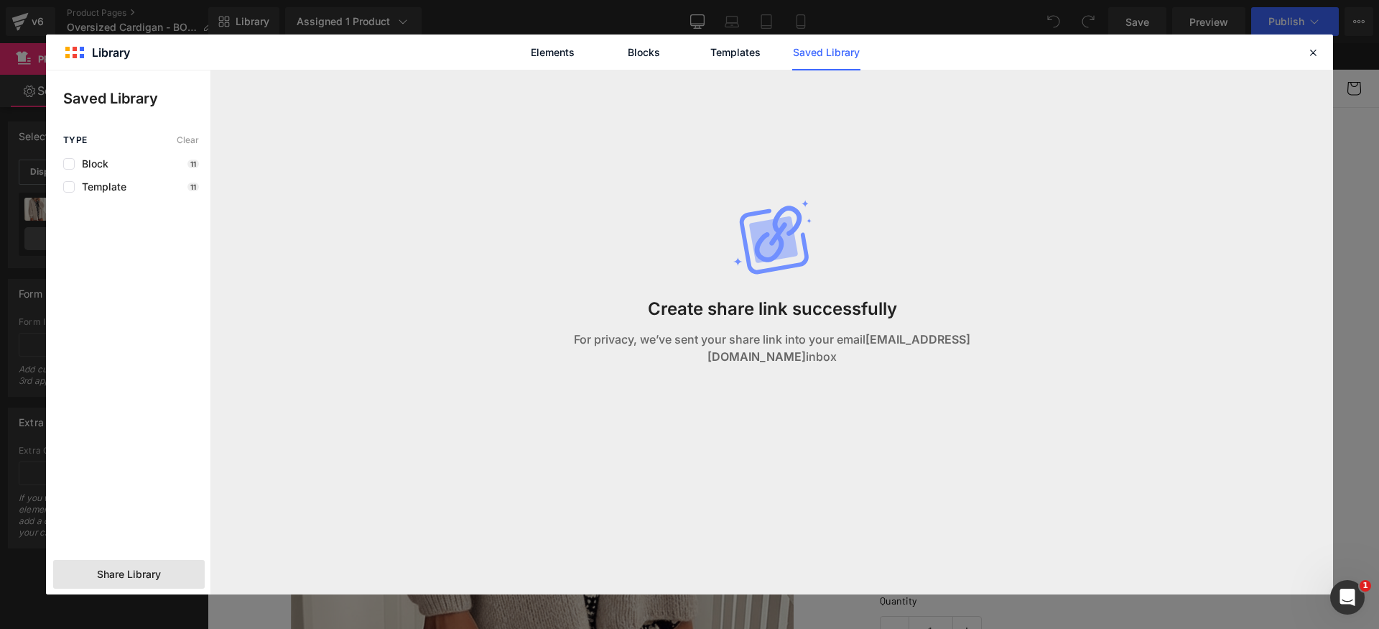
drag, startPoint x: 826, startPoint y: 350, endPoint x: 1037, endPoint y: 354, distance: 211.3
click at [1021, 351] on div "Create share link successfully For privacy, we’ve sent your share link into you…" at bounding box center [772, 296] width 535 height 453
click at [1037, 354] on div "Create share link successfully For privacy, we’ve sent your share link into you…" at bounding box center [772, 296] width 535 height 453
drag, startPoint x: 739, startPoint y: 351, endPoint x: 1060, endPoint y: 352, distance: 321.2
click at [1060, 353] on div "Create share link successfully For privacy, we’ve sent your share link into you…" at bounding box center [773, 314] width 1094 height 488
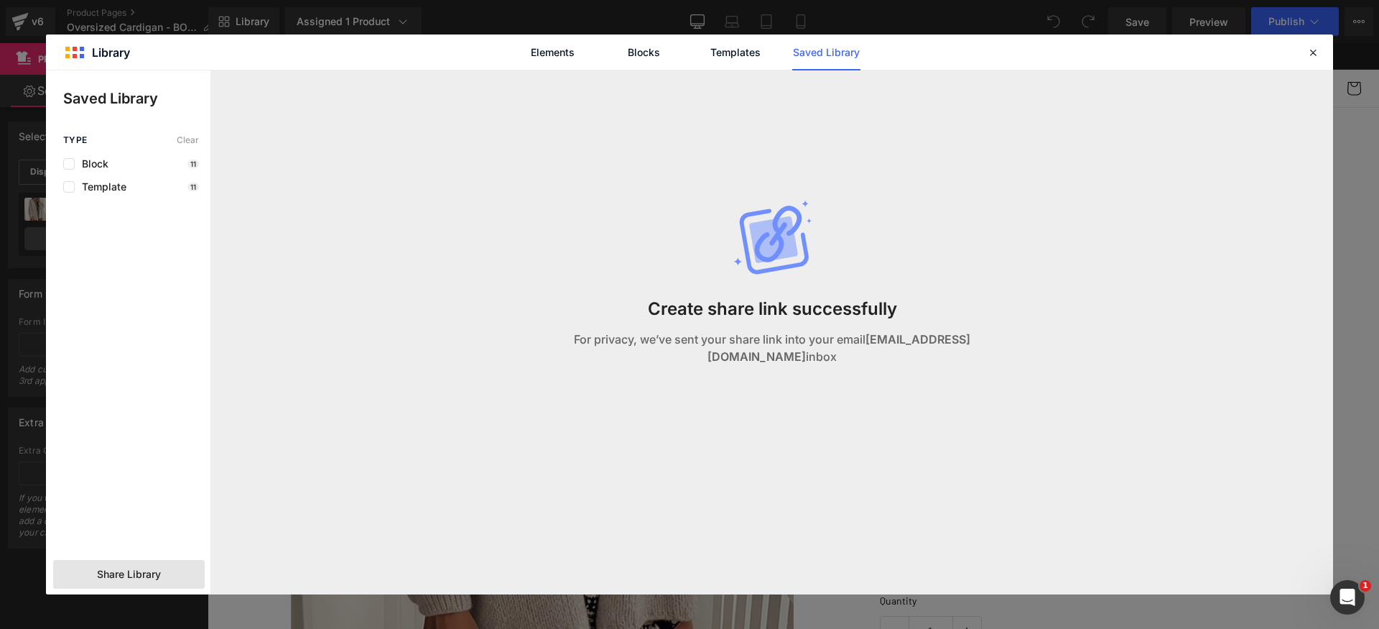
click at [1060, 352] on div "Create share link successfully For privacy, we’ve sent your share link into you…" at bounding box center [773, 314] width 1094 height 488
click at [1317, 46] on icon at bounding box center [1313, 52] width 13 height 13
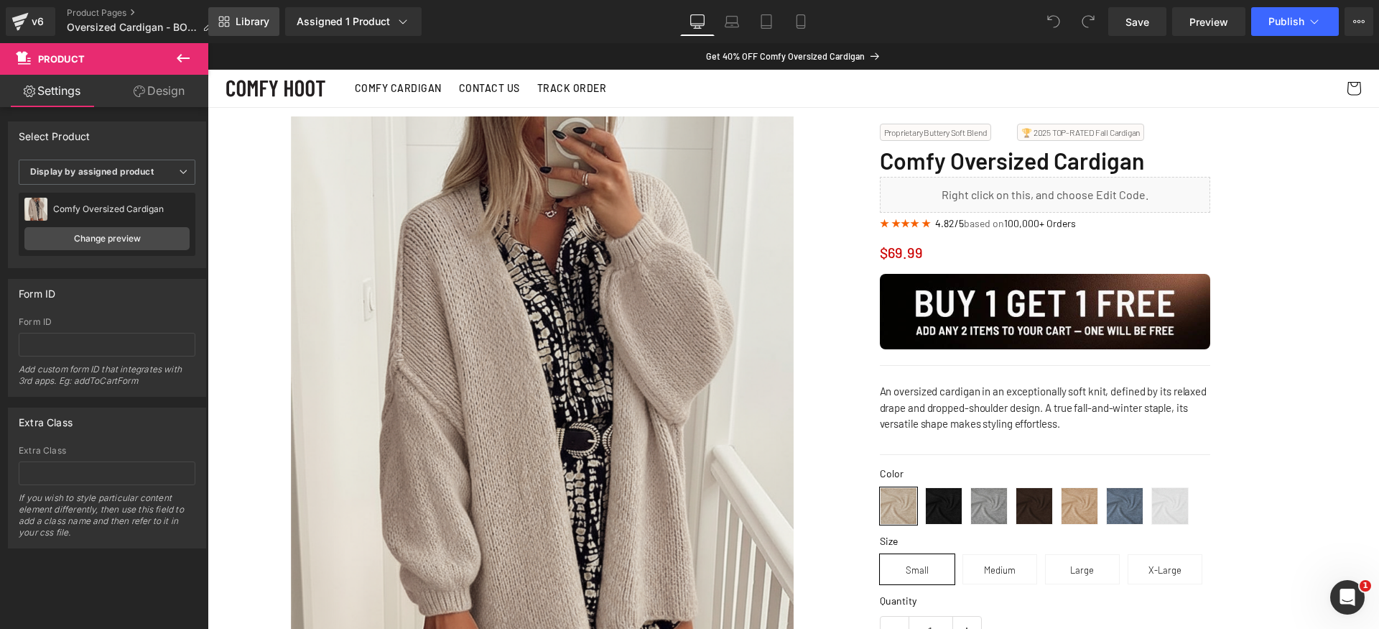
click at [234, 17] on link "Library" at bounding box center [243, 21] width 71 height 29
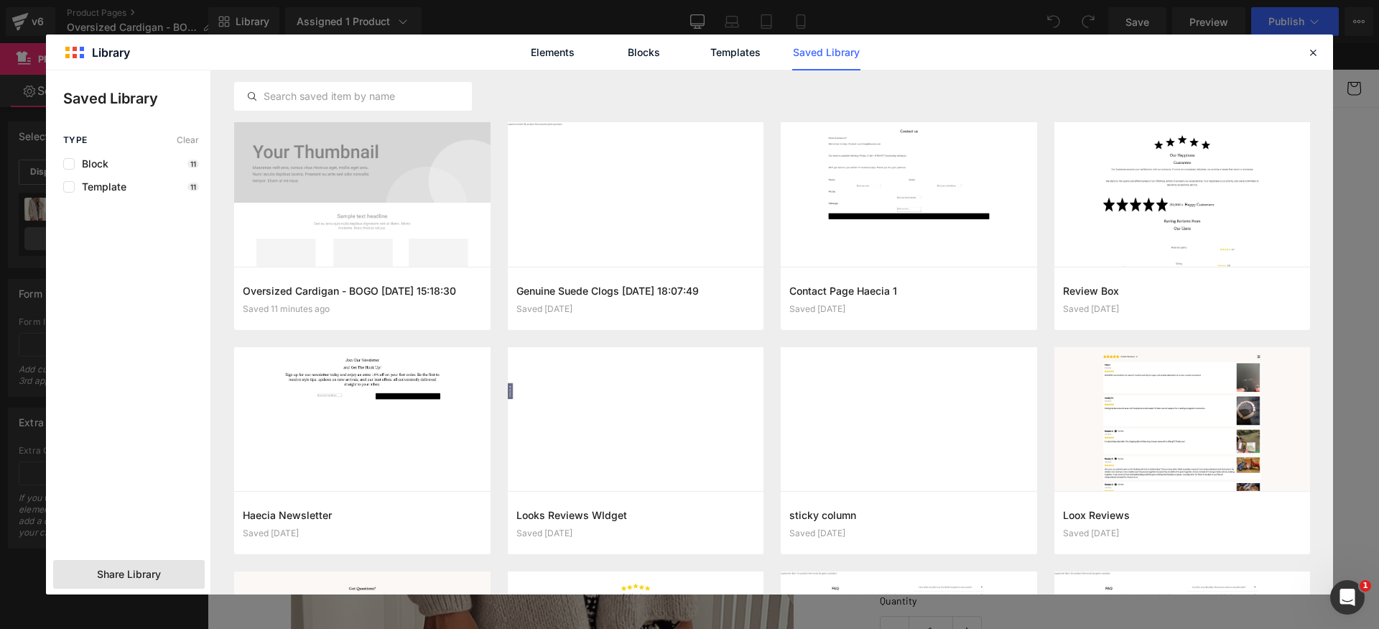
click at [154, 576] on span "Share Library" at bounding box center [129, 574] width 64 height 14
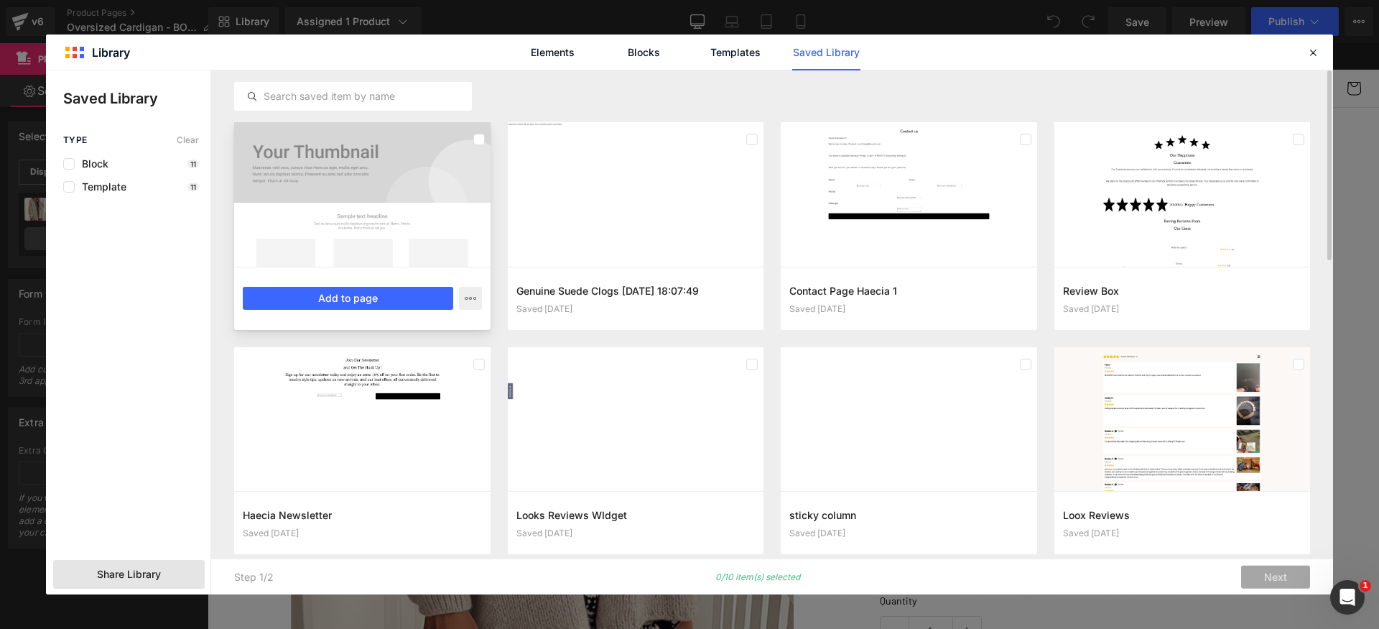
click at [415, 214] on div at bounding box center [362, 194] width 256 height 144
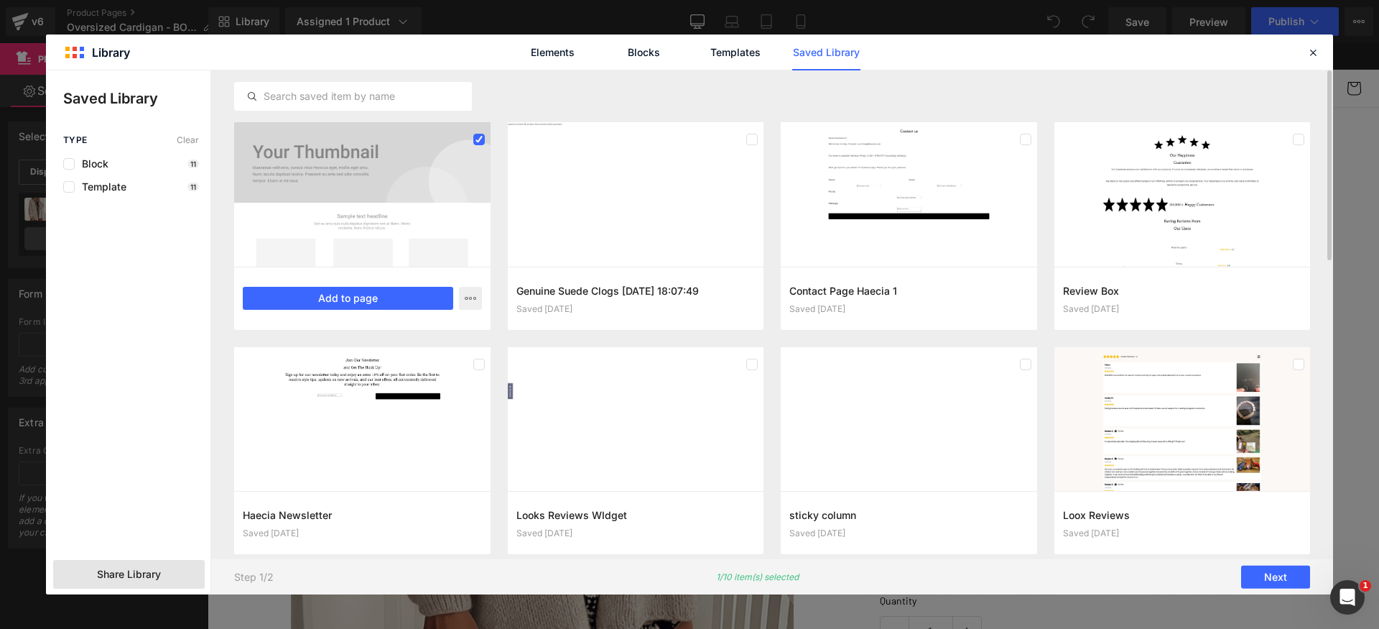
drag, startPoint x: 1261, startPoint y: 579, endPoint x: 1237, endPoint y: 560, distance: 30.6
click at [1261, 578] on button "Next" at bounding box center [1276, 576] width 69 height 23
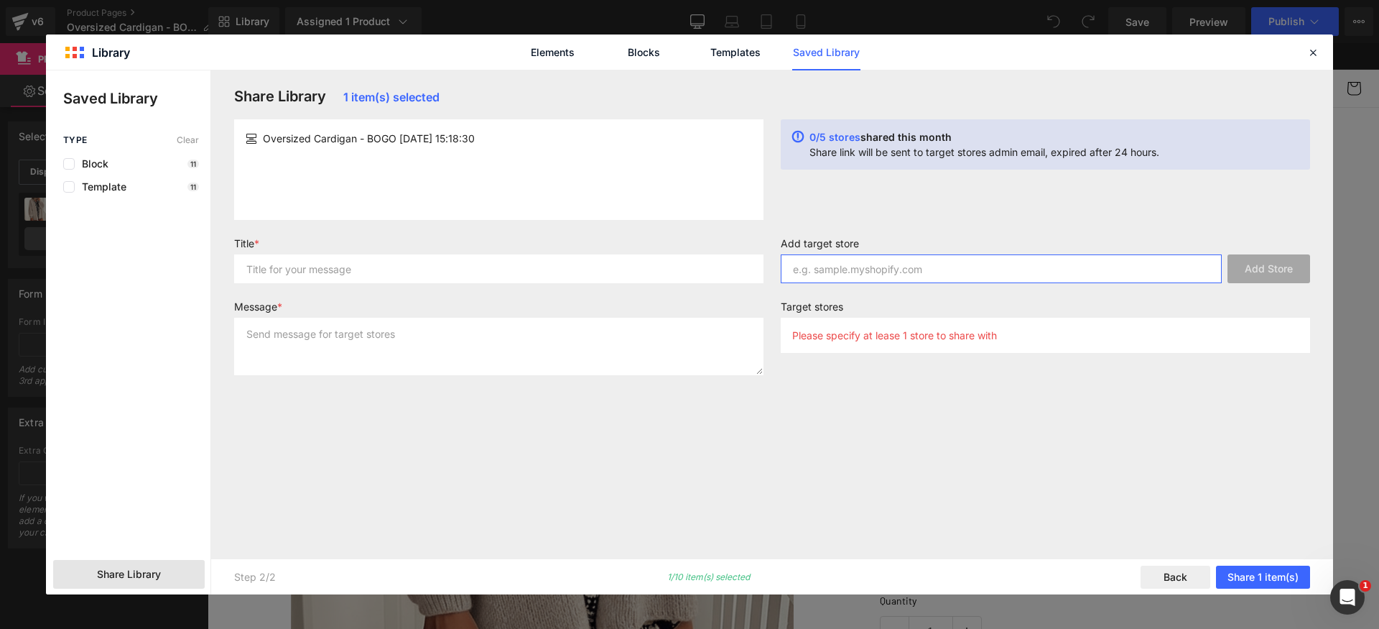
click at [933, 262] on input "text" at bounding box center [1001, 268] width 441 height 29
paste input "[DOMAIN_NAME]"
type input "[DOMAIN_NAME]"
click at [1281, 269] on button "Add Store" at bounding box center [1269, 268] width 83 height 29
click at [433, 276] on input "text" at bounding box center [499, 268] width 530 height 29
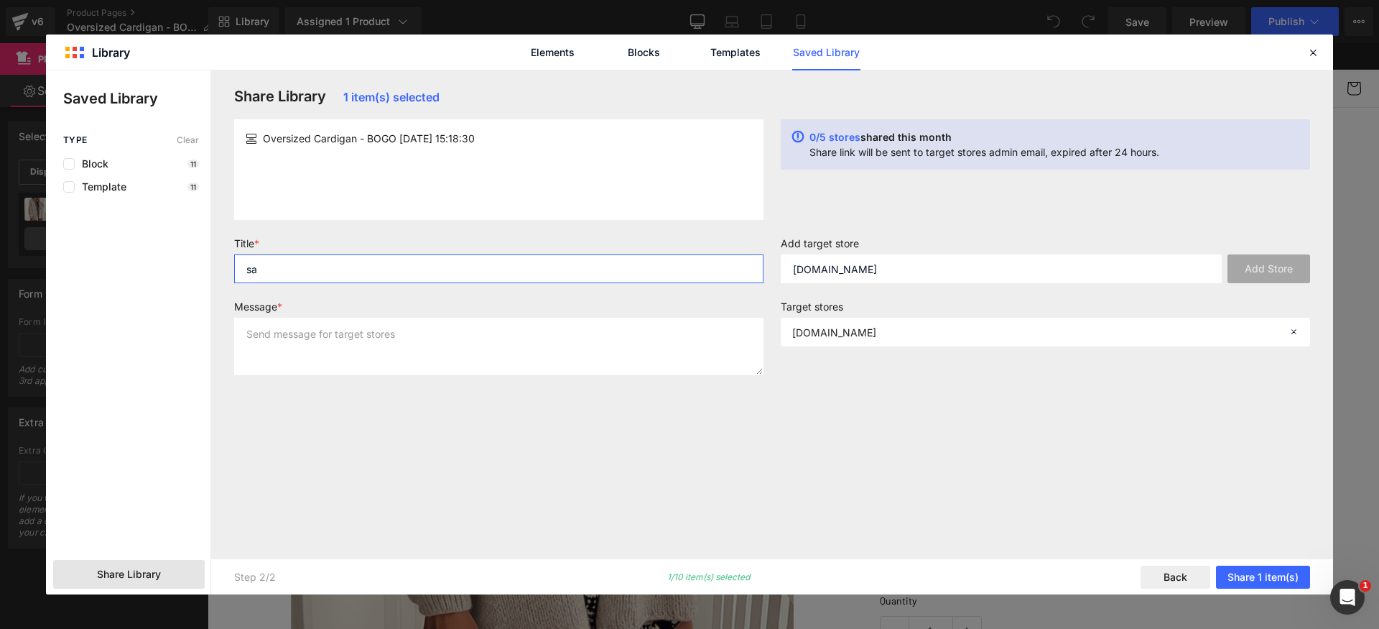
type input "sa"
click at [429, 331] on textarea at bounding box center [499, 346] width 530 height 57
type textarea "as"
click at [1027, 491] on div "Share Library 1 item(s) selected Oversized Cardigan - BOGO [DATE] 15:18:30 0/5 …" at bounding box center [773, 314] width 1094 height 453
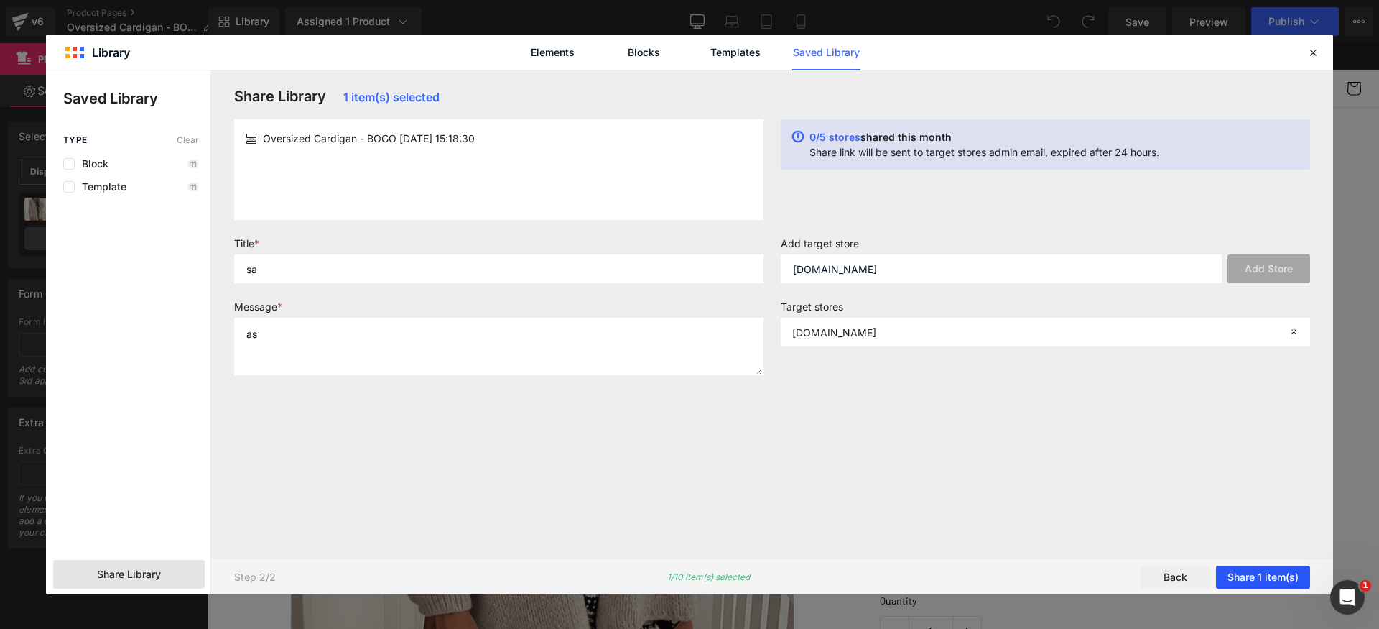
drag, startPoint x: 1252, startPoint y: 565, endPoint x: 1270, endPoint y: 573, distance: 20.3
click at [1254, 568] on button "Share 1 item(s)" at bounding box center [1263, 576] width 94 height 23
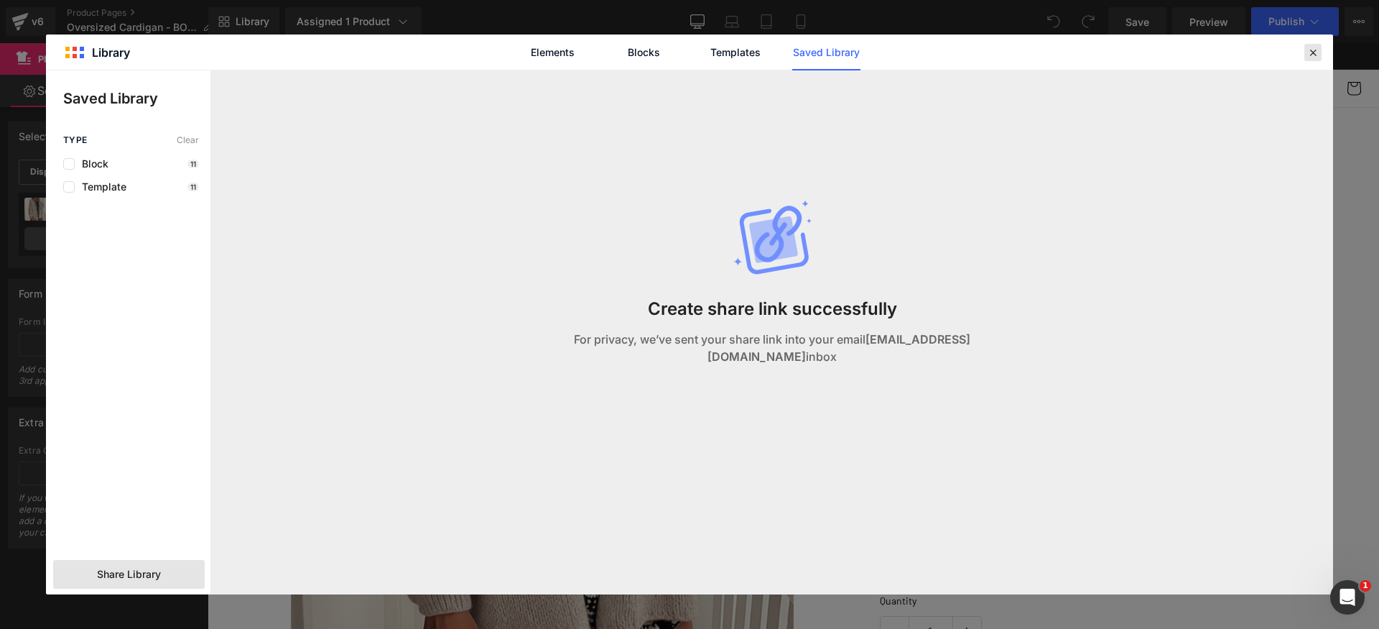
click at [1320, 55] on div at bounding box center [1313, 52] width 17 height 17
